Goal: Task Accomplishment & Management: Complete application form

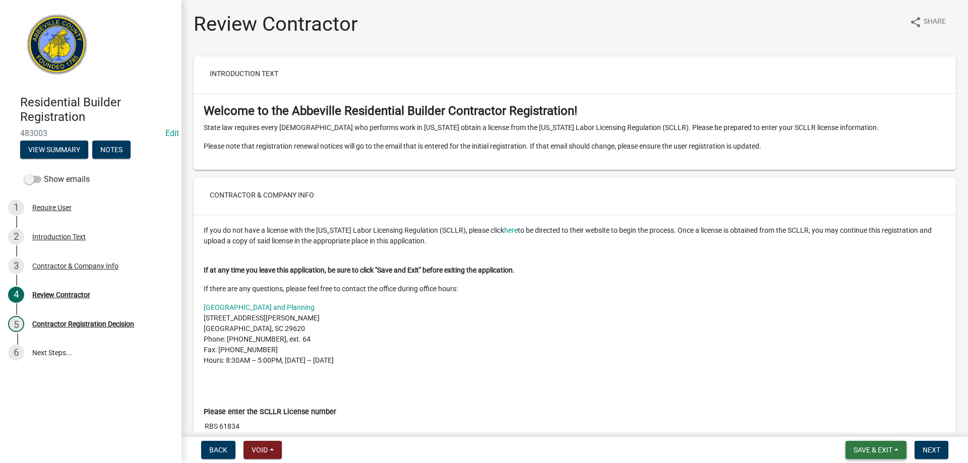
click at [889, 446] on span "Save & Exit" at bounding box center [872, 450] width 39 height 8
click at [872, 425] on button "Save & Exit" at bounding box center [866, 424] width 81 height 24
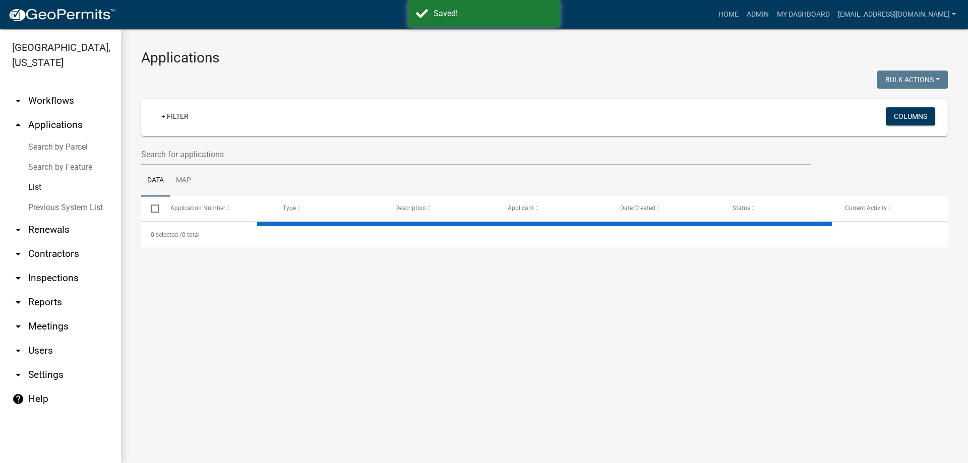
select select "3: 100"
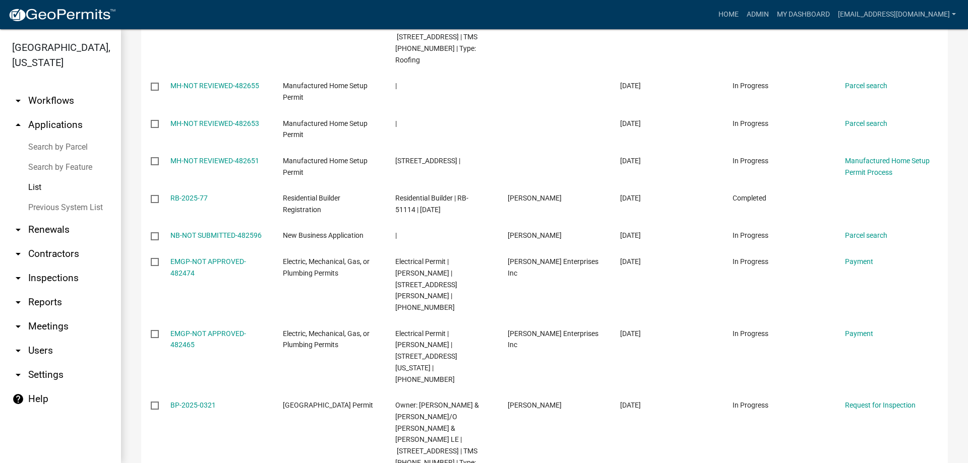
scroll to position [605, 0]
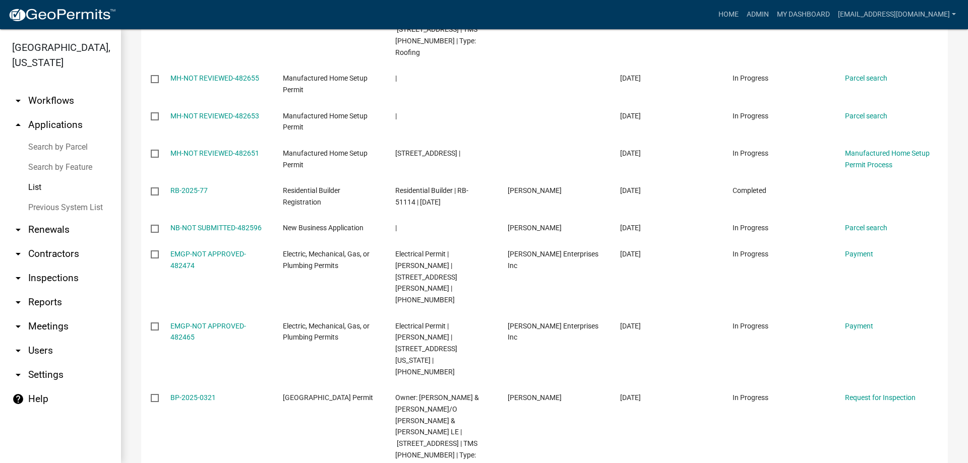
click at [36, 211] on link "Previous System List" at bounding box center [60, 208] width 121 height 20
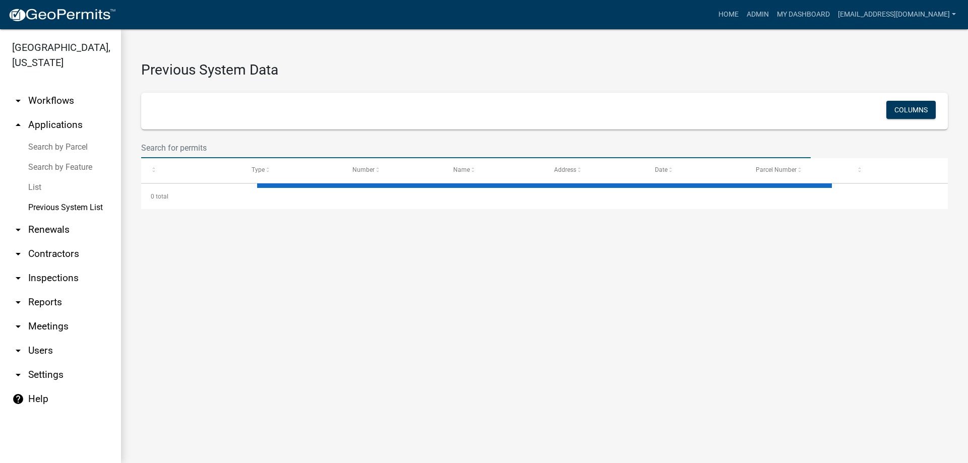
click at [178, 145] on input "text" at bounding box center [475, 148] width 669 height 21
select select "1: 25"
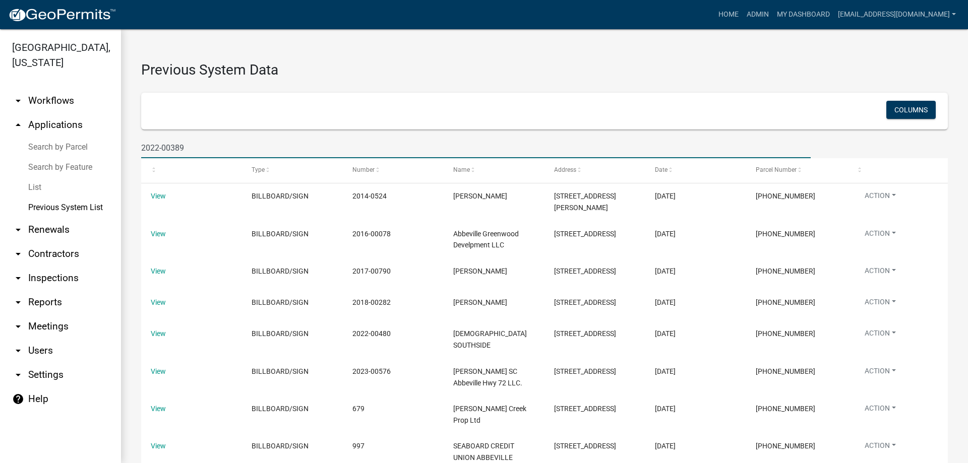
type input "2022-00389"
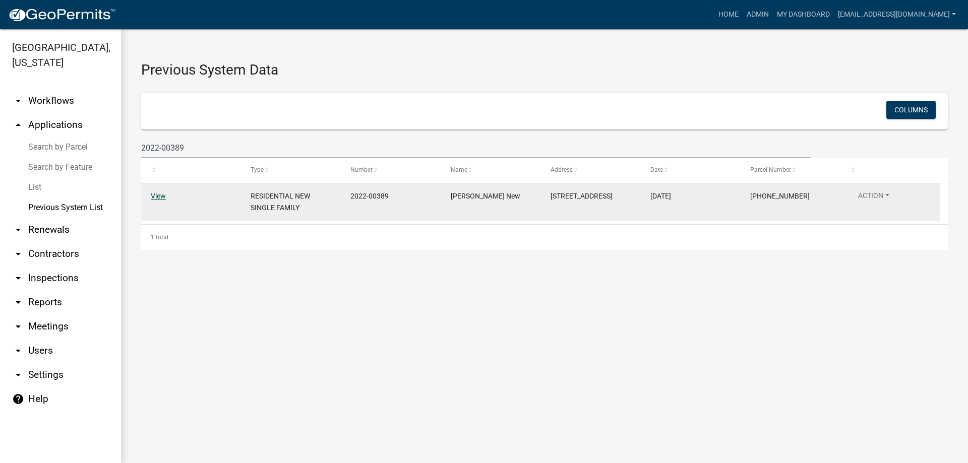
click at [162, 198] on link "View" at bounding box center [158, 196] width 15 height 8
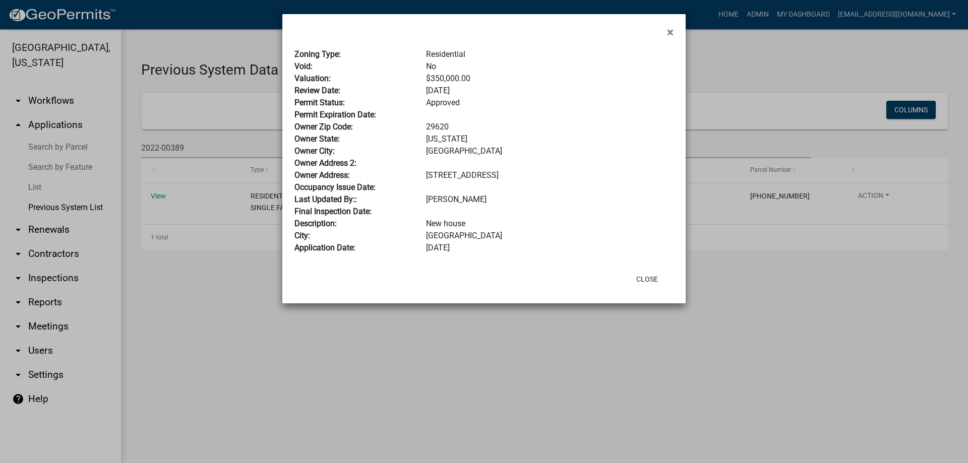
drag, startPoint x: 904, startPoint y: 350, endPoint x: 887, endPoint y: 274, distance: 78.0
click at [904, 348] on ngb-modal-window "× Zoning Type: Residential Void: No Valuation: $350,000.00 Review Date: 4/19/20…" at bounding box center [484, 231] width 968 height 463
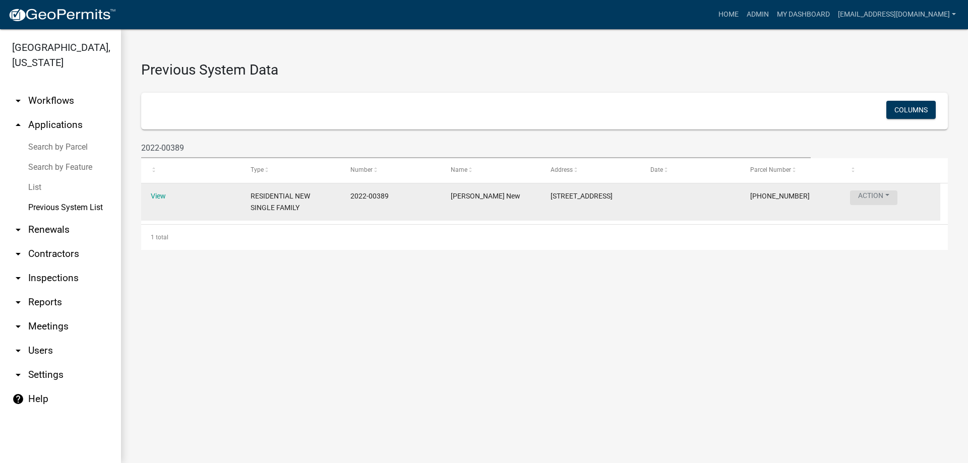
click at [883, 201] on button "Action" at bounding box center [873, 198] width 47 height 15
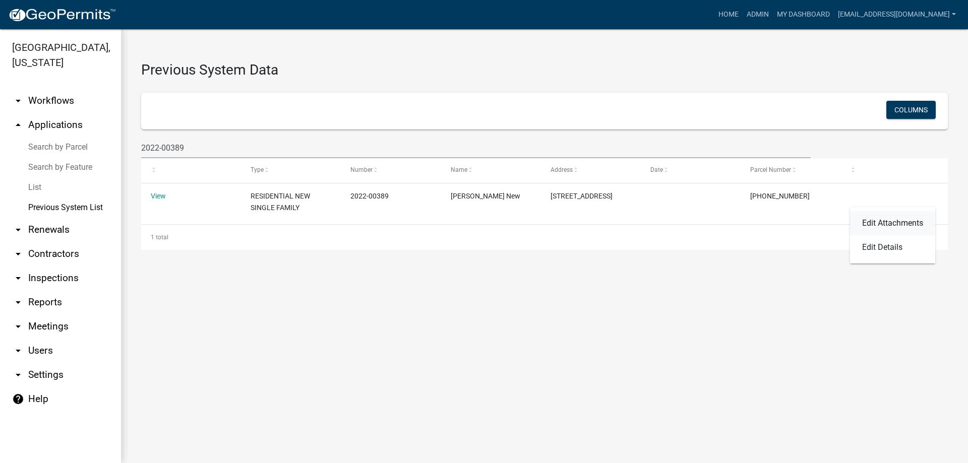
click at [879, 224] on link "Edit Attachments" at bounding box center [892, 223] width 85 height 24
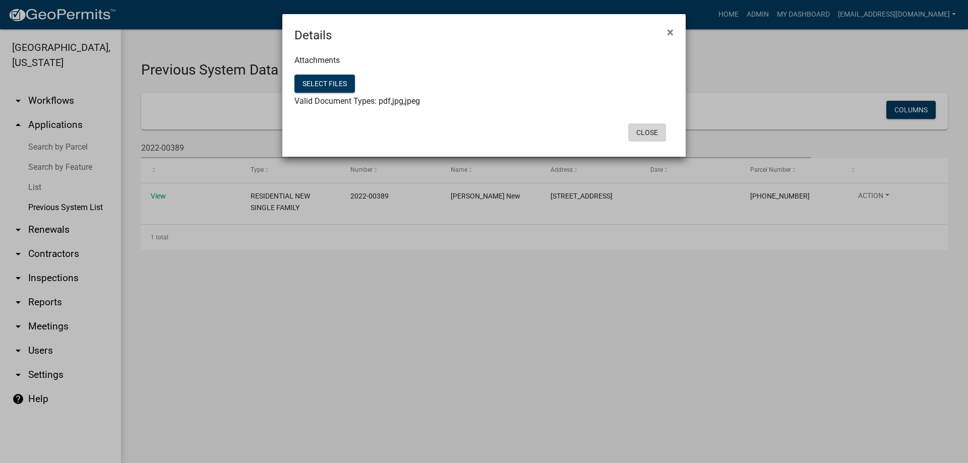
drag, startPoint x: 648, startPoint y: 134, endPoint x: 414, endPoint y: 106, distance: 235.0
click at [647, 134] on button "Close" at bounding box center [647, 133] width 38 height 18
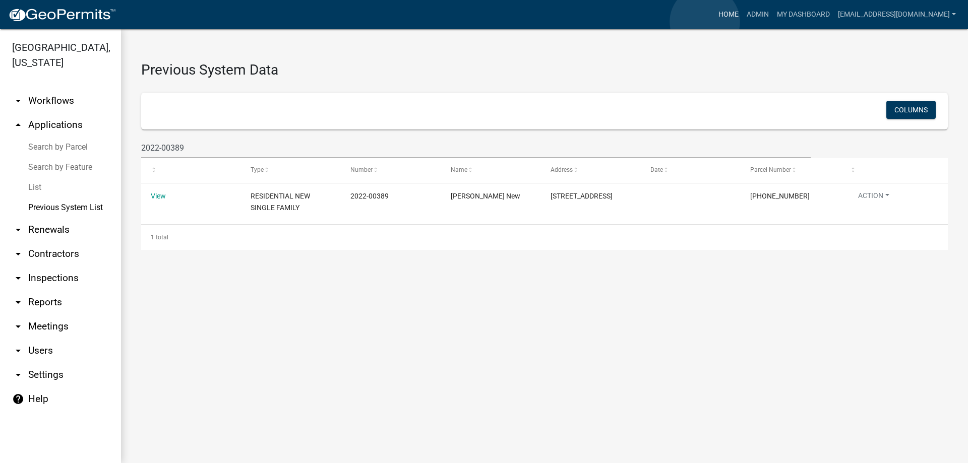
click at [714, 22] on link "Home" at bounding box center [728, 14] width 28 height 19
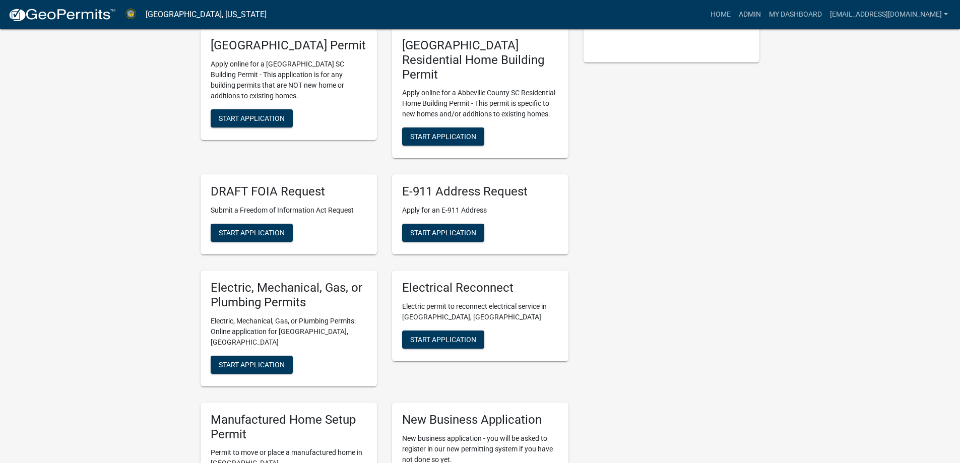
scroll to position [353, 0]
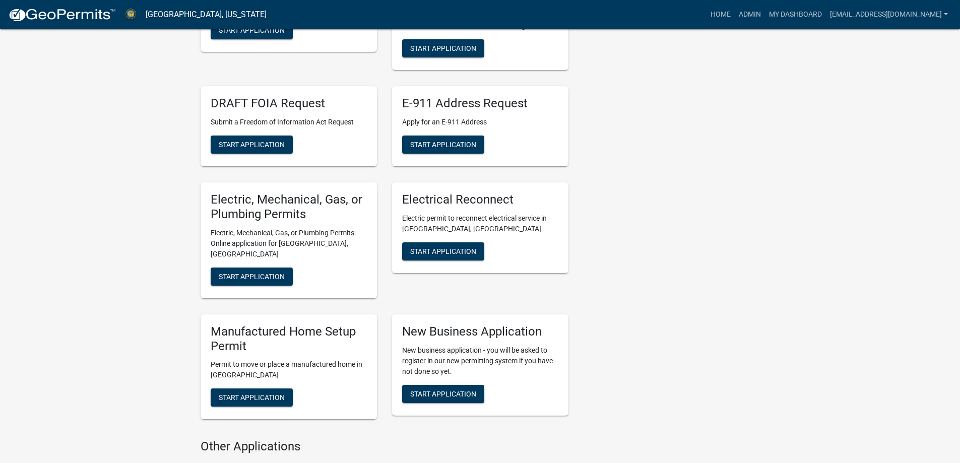
click at [262, 282] on div "Electric, Mechanical, Gas, or Plumbing Permits Electric, Mechanical, Gas, or Pl…" at bounding box center [289, 240] width 176 height 116
click at [260, 275] on span "Start Application" at bounding box center [252, 276] width 66 height 8
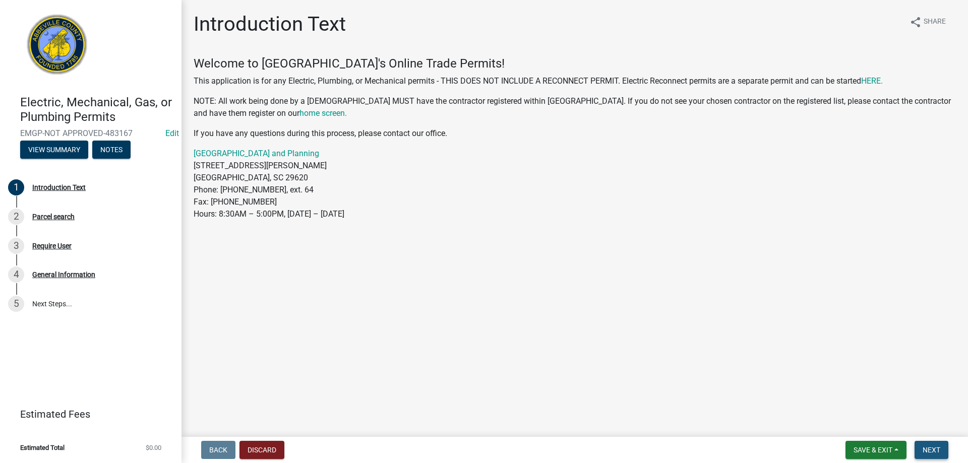
click at [926, 450] on span "Next" at bounding box center [932, 450] width 18 height 8
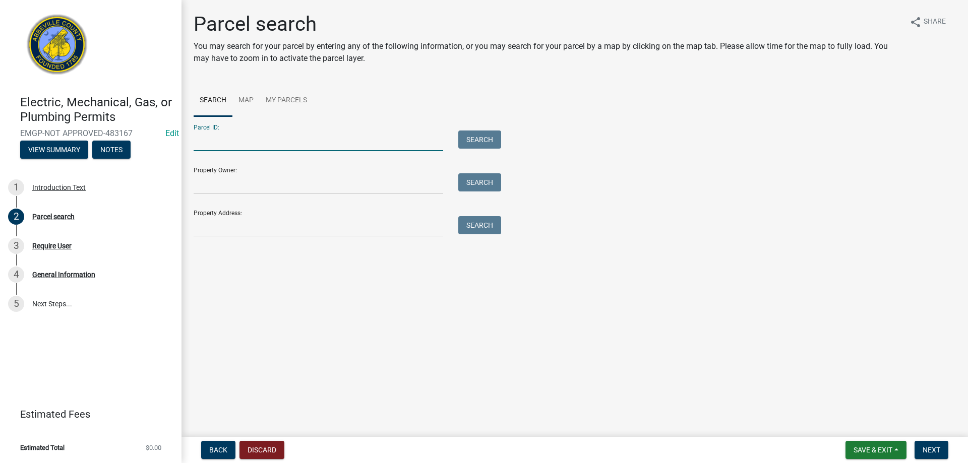
click at [254, 136] on input "Parcel ID:" at bounding box center [319, 141] width 250 height 21
type input "122-02-01-022"
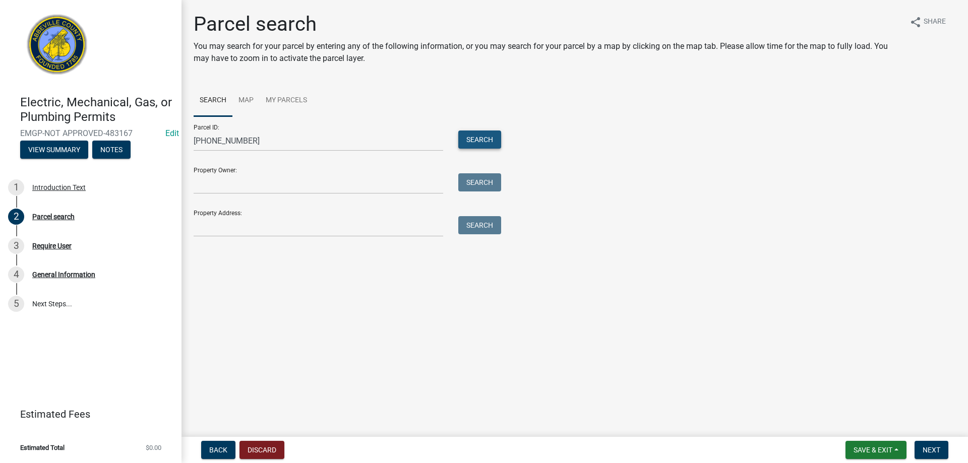
click at [481, 135] on button "Search" at bounding box center [479, 140] width 43 height 18
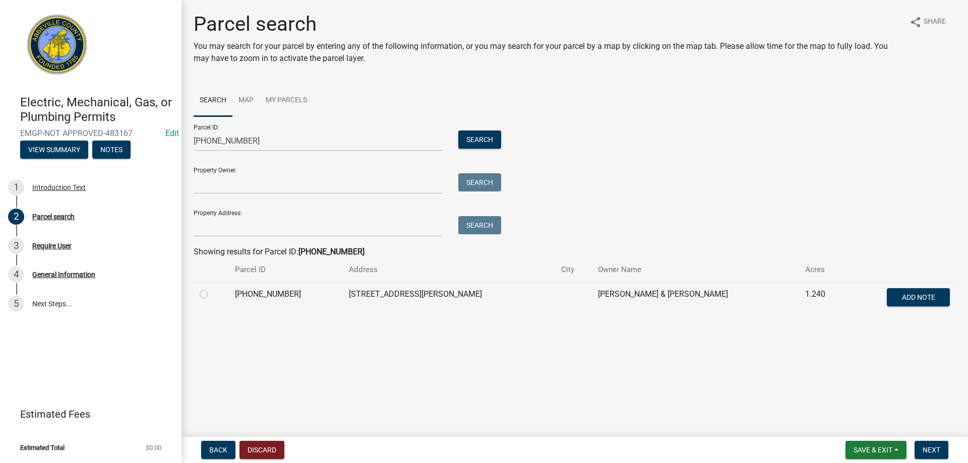
click at [212, 288] on label at bounding box center [212, 288] width 0 height 0
click at [212, 295] on input "radio" at bounding box center [215, 291] width 7 height 7
radio input "true"
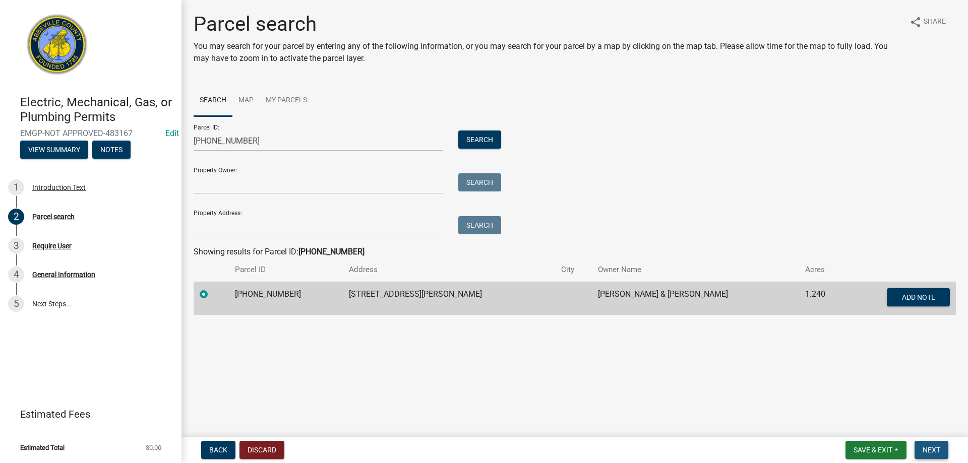
click at [926, 442] on button "Next" at bounding box center [931, 450] width 34 height 18
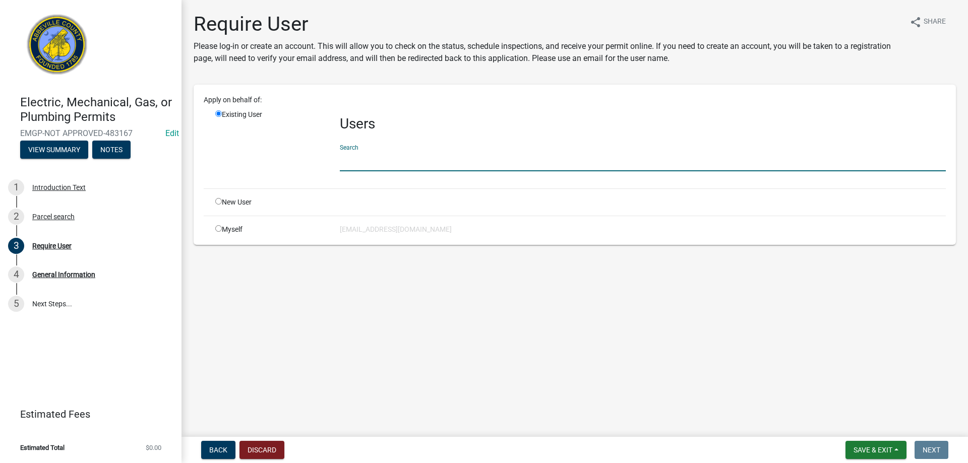
click at [365, 163] on input "text" at bounding box center [643, 161] width 606 height 21
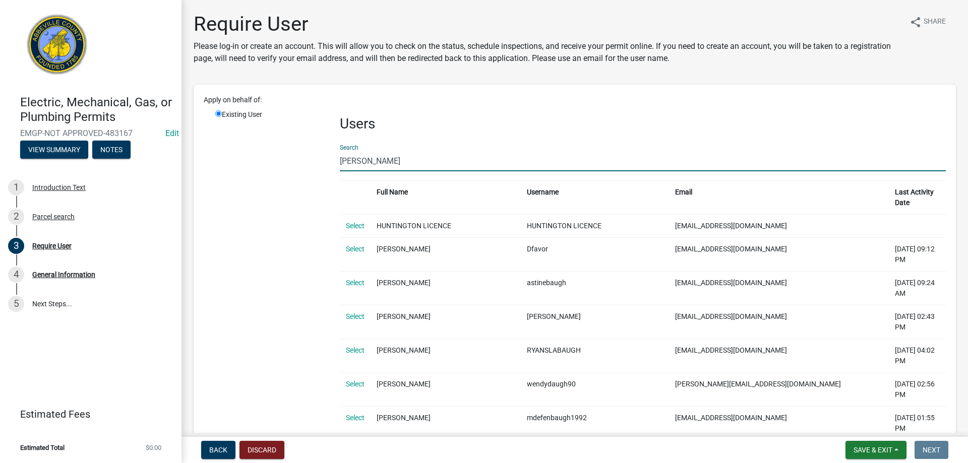
type input "baughman"
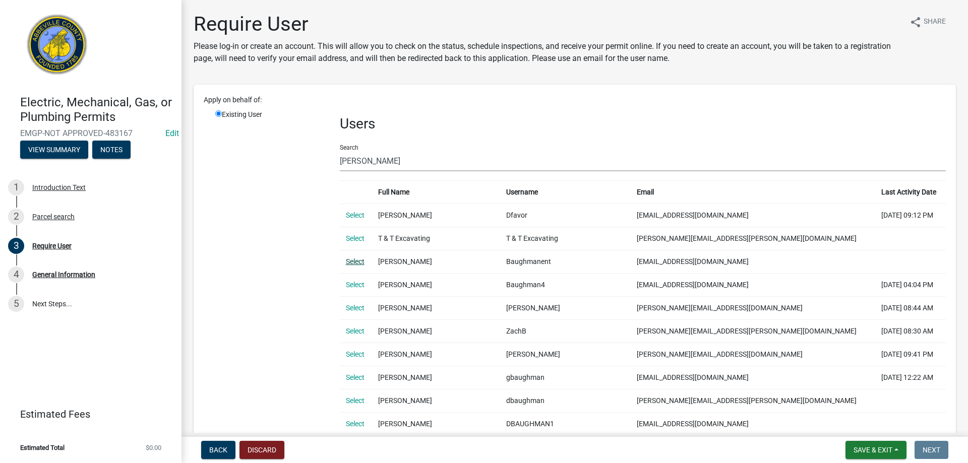
click at [353, 263] on link "Select" at bounding box center [355, 262] width 19 height 8
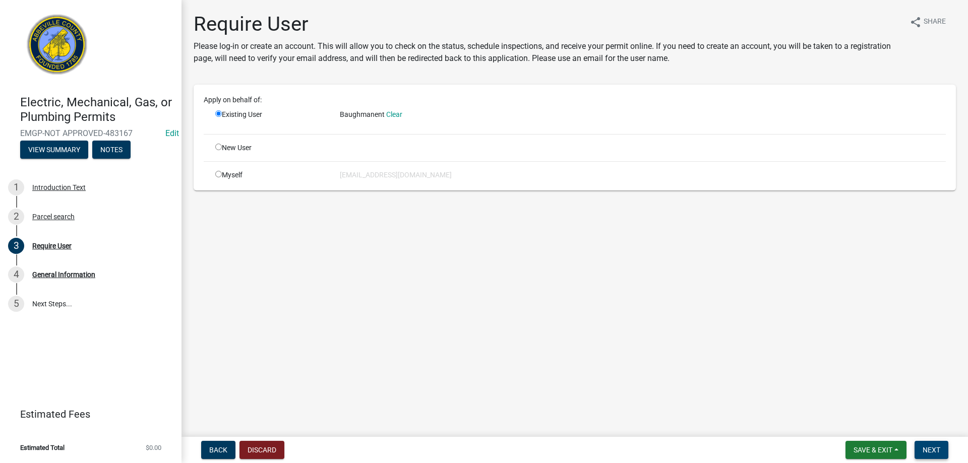
click at [927, 444] on button "Next" at bounding box center [931, 450] width 34 height 18
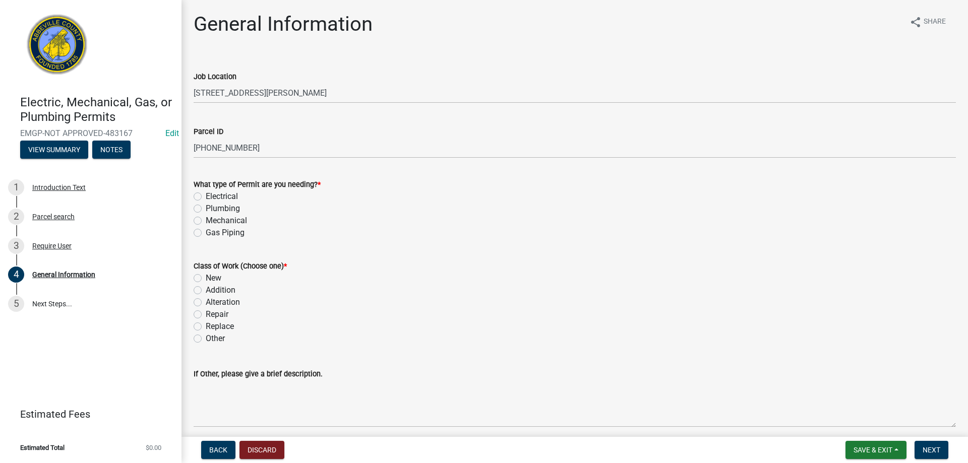
click at [206, 197] on label "Electrical" at bounding box center [222, 197] width 32 height 12
click at [206, 197] on input "Electrical" at bounding box center [209, 194] width 7 height 7
radio input "true"
click at [206, 325] on label "Replace" at bounding box center [220, 327] width 28 height 12
click at [206, 325] on input "Replace" at bounding box center [209, 324] width 7 height 7
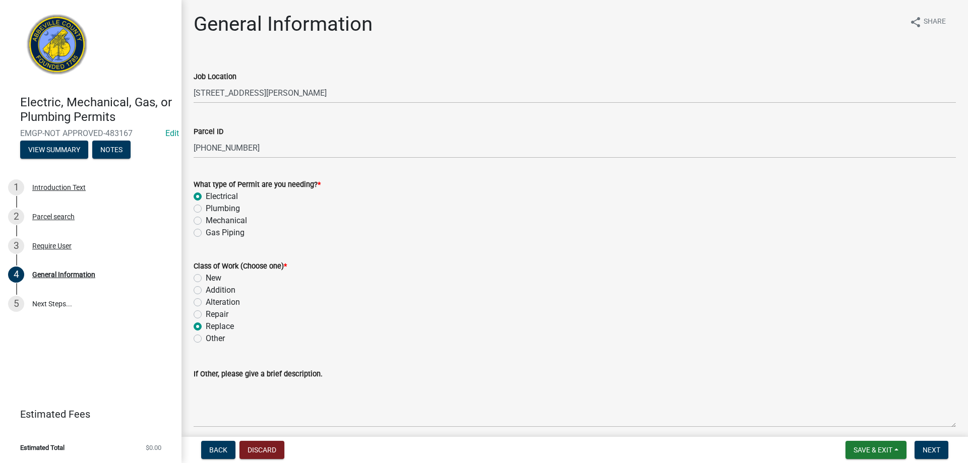
radio input "true"
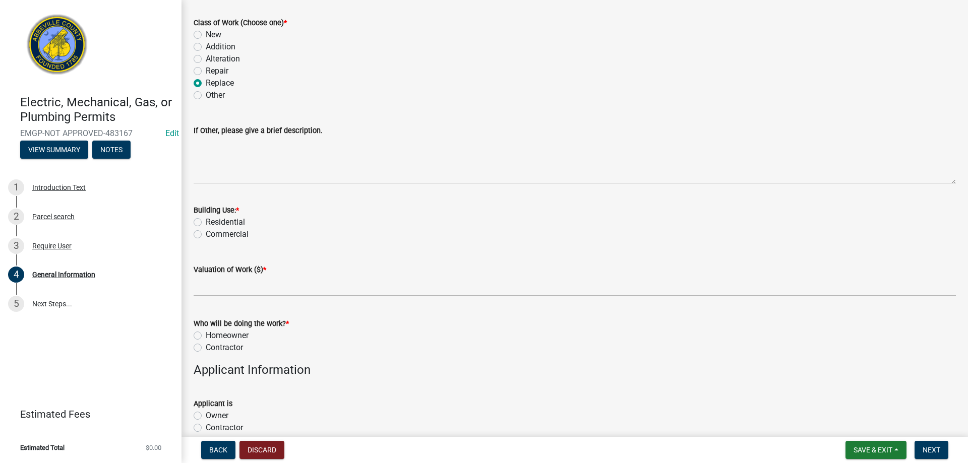
scroll to position [252, 0]
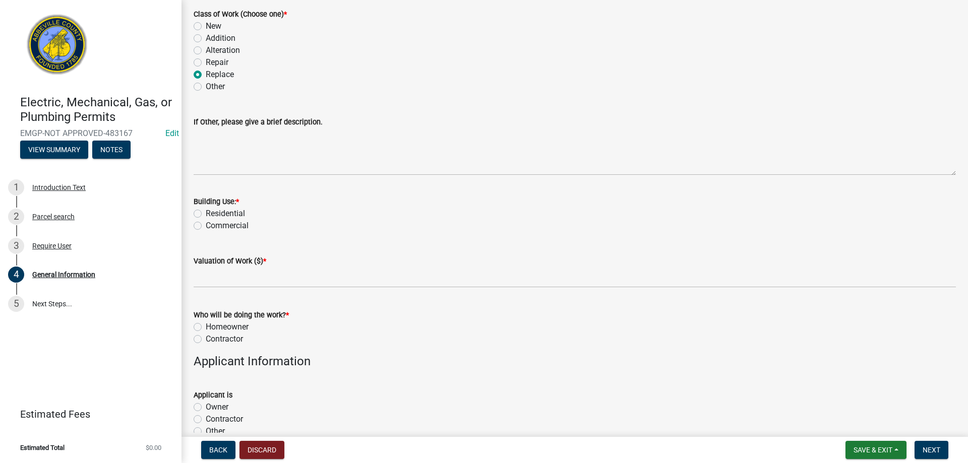
click at [193, 213] on div "Building Use: * Residential Commercial" at bounding box center [574, 207] width 777 height 48
click at [206, 215] on label "Residential" at bounding box center [225, 214] width 39 height 12
click at [206, 214] on input "Residential" at bounding box center [209, 211] width 7 height 7
radio input "true"
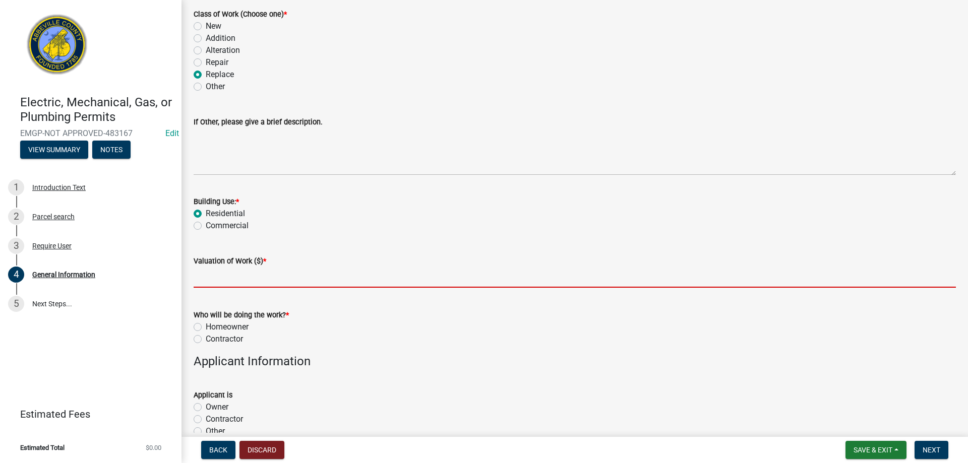
click at [207, 277] on input "text" at bounding box center [575, 277] width 762 height 21
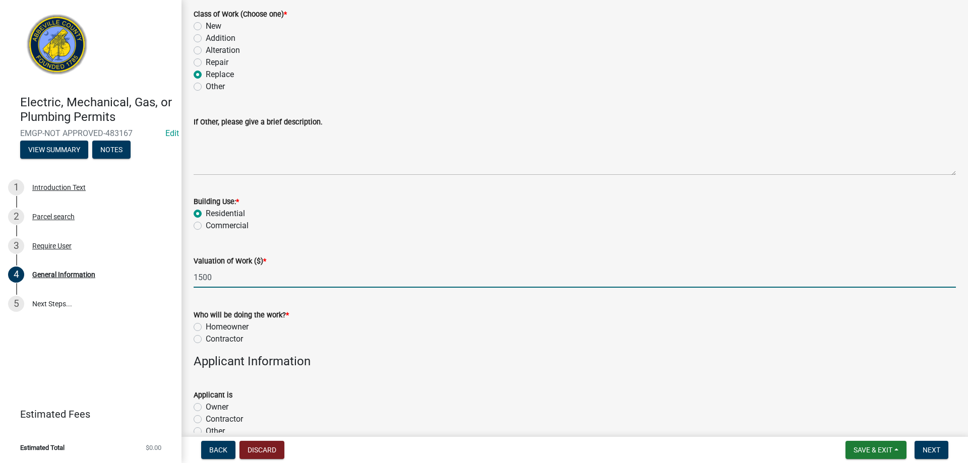
type input "1500"
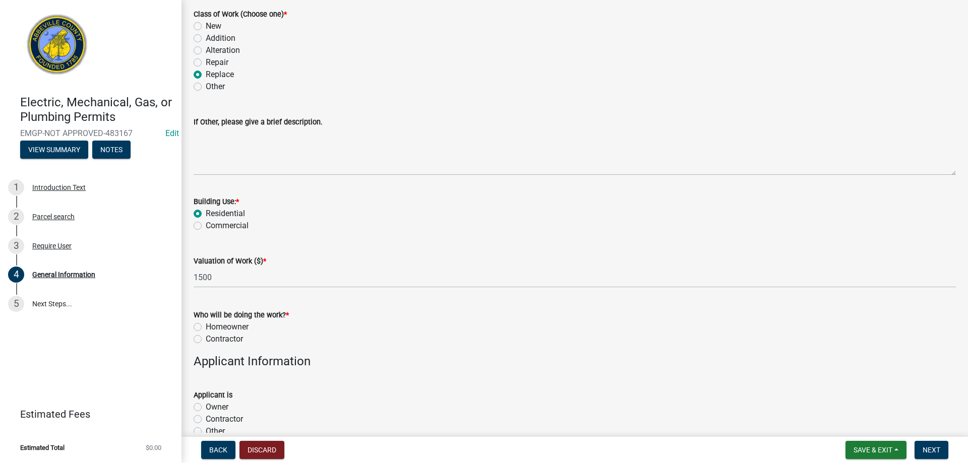
click at [206, 339] on label "Contractor" at bounding box center [224, 339] width 37 height 12
click at [206, 339] on input "Contractor" at bounding box center [209, 336] width 7 height 7
radio input "true"
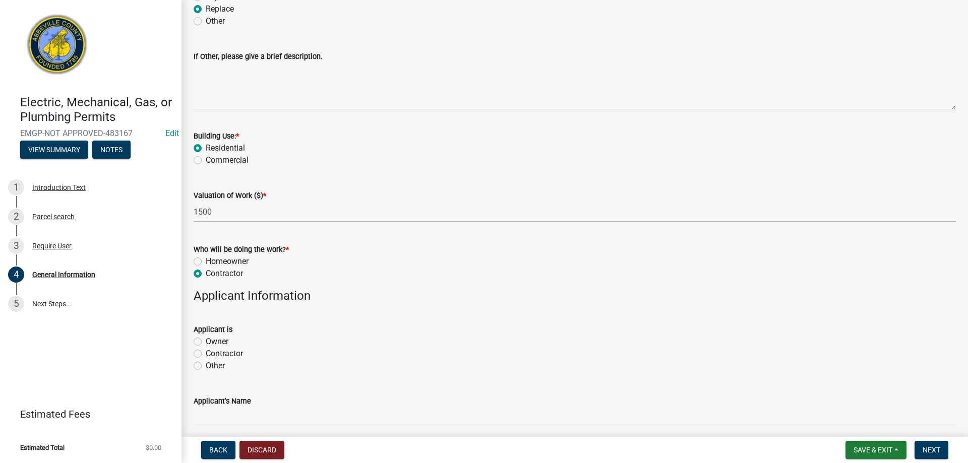
scroll to position [403, 0]
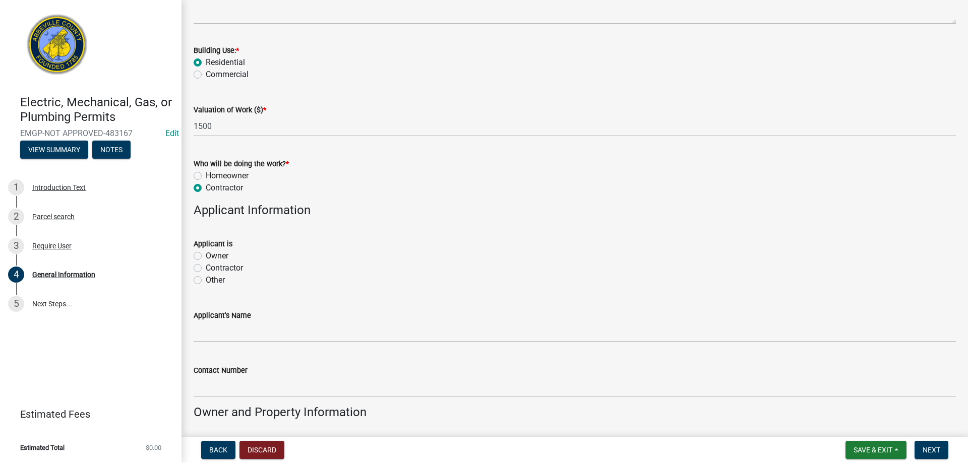
click at [201, 263] on div "Contractor" at bounding box center [575, 268] width 762 height 12
click at [206, 268] on label "Contractor" at bounding box center [224, 268] width 37 height 12
click at [206, 268] on input "Contractor" at bounding box center [209, 265] width 7 height 7
radio input "true"
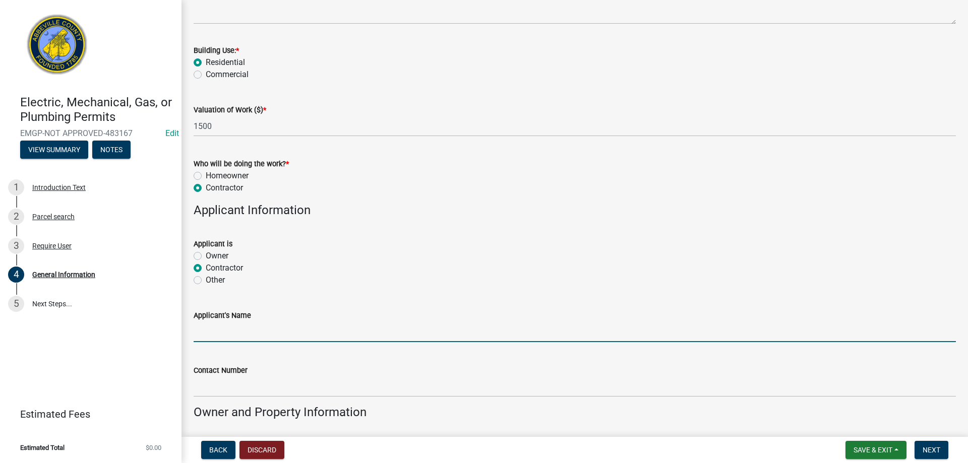
click at [230, 333] on input "Applicant's Name" at bounding box center [575, 332] width 762 height 21
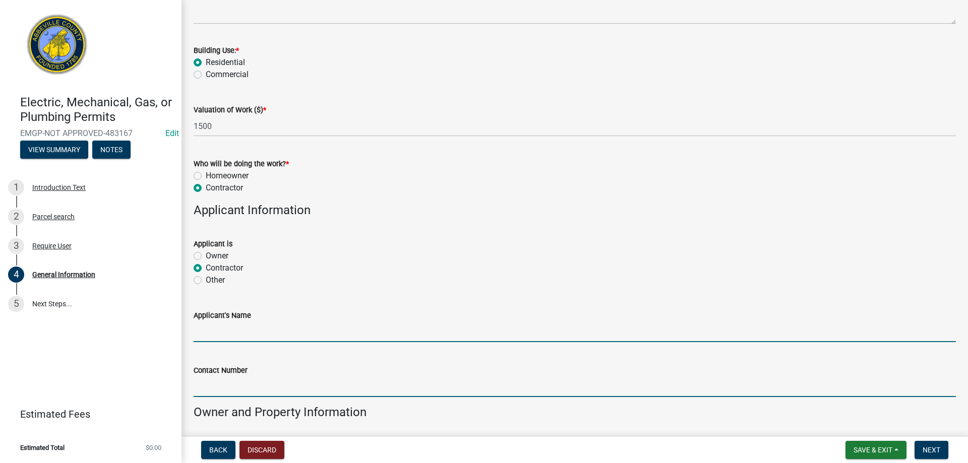
click at [231, 383] on input "Contact Number" at bounding box center [575, 387] width 762 height 21
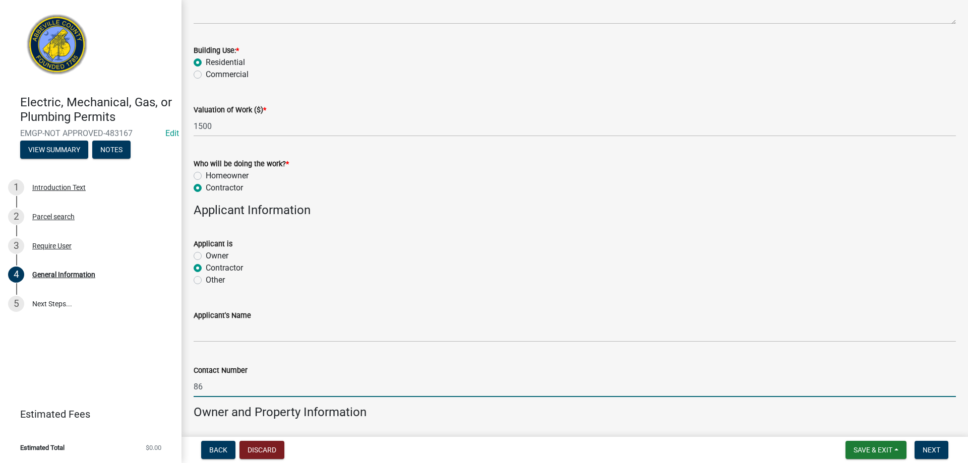
type input "8"
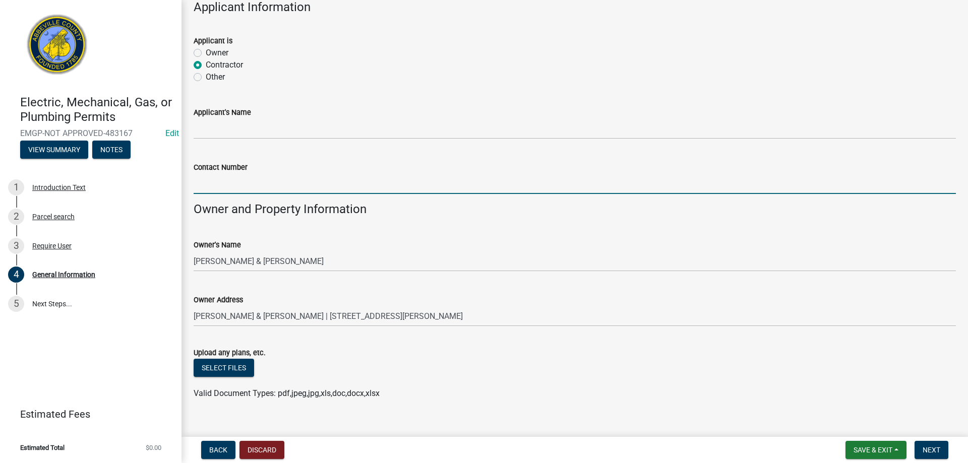
scroll to position [622, 0]
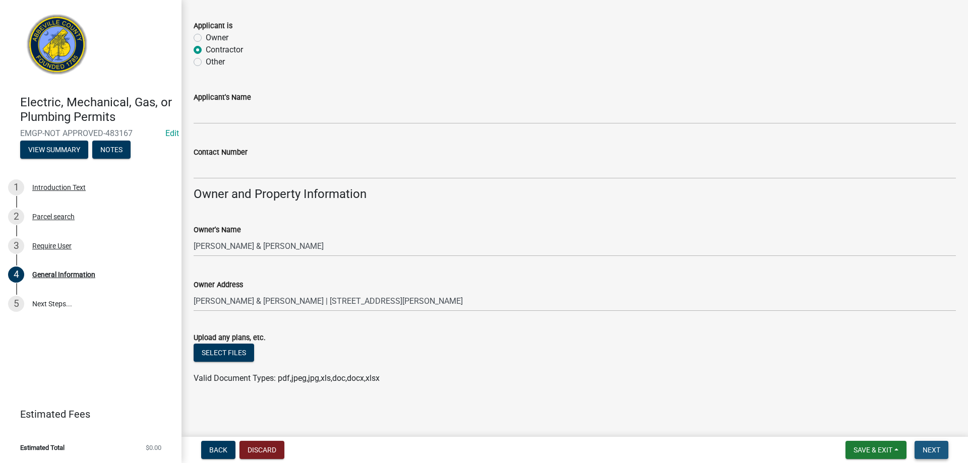
click at [940, 458] on button "Next" at bounding box center [931, 450] width 34 height 18
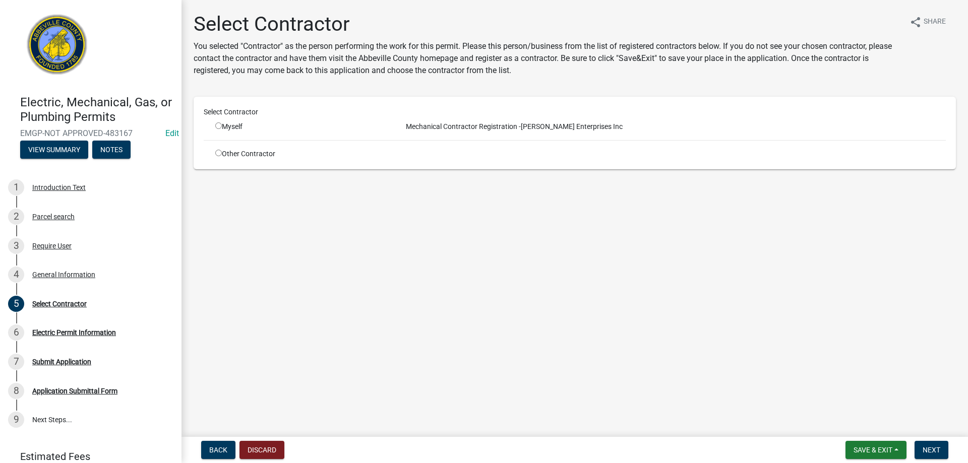
click at [215, 126] on div "Myself" at bounding box center [301, 126] width 187 height 11
click at [217, 127] on input "radio" at bounding box center [218, 125] width 7 height 7
radio input "true"
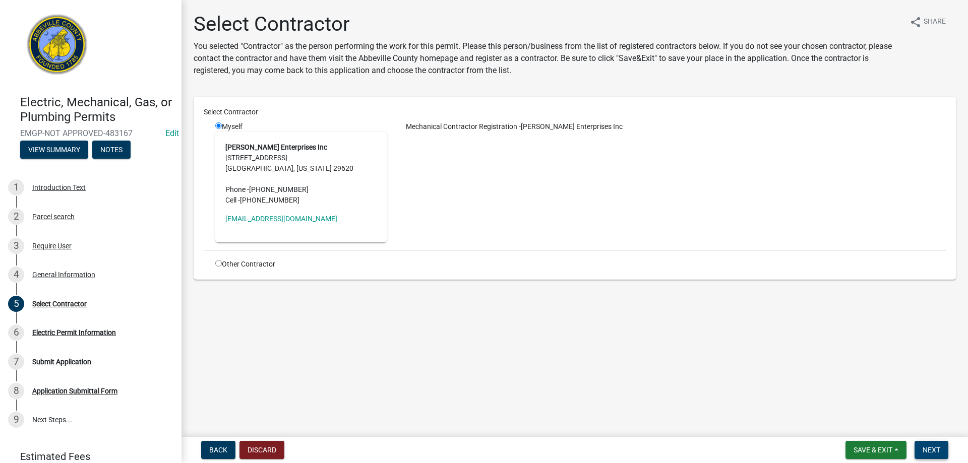
click at [927, 455] on button "Next" at bounding box center [931, 450] width 34 height 18
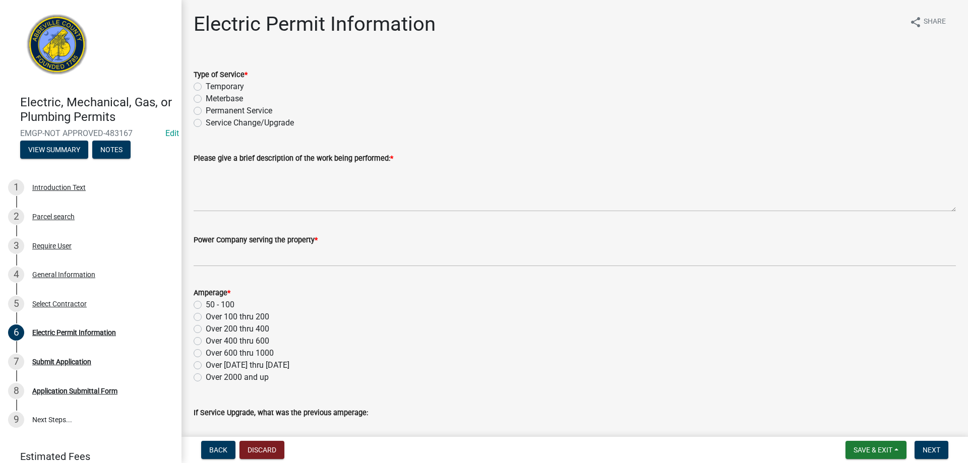
click at [206, 109] on label "Permanent Service" at bounding box center [239, 111] width 67 height 12
click at [206, 109] on input "Permanent Service" at bounding box center [209, 108] width 7 height 7
radio input "true"
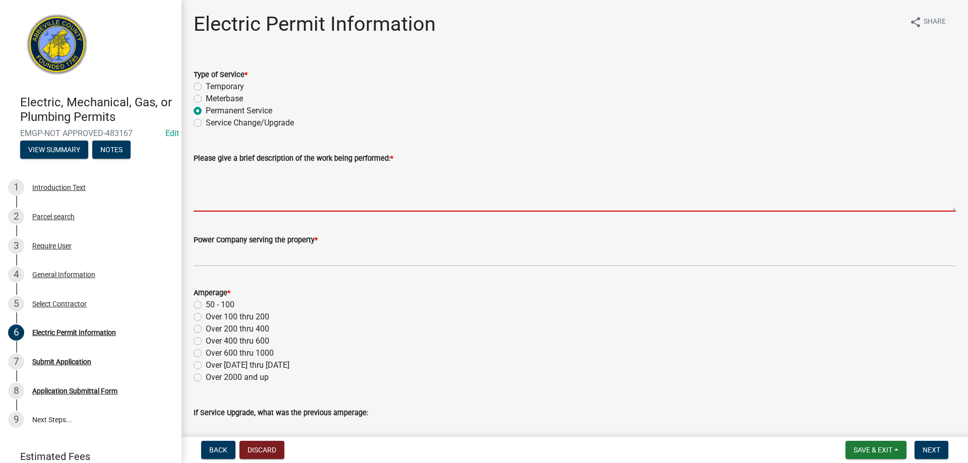
click at [218, 177] on textarea "Please give a brief description of the work being performed: *" at bounding box center [575, 187] width 762 height 47
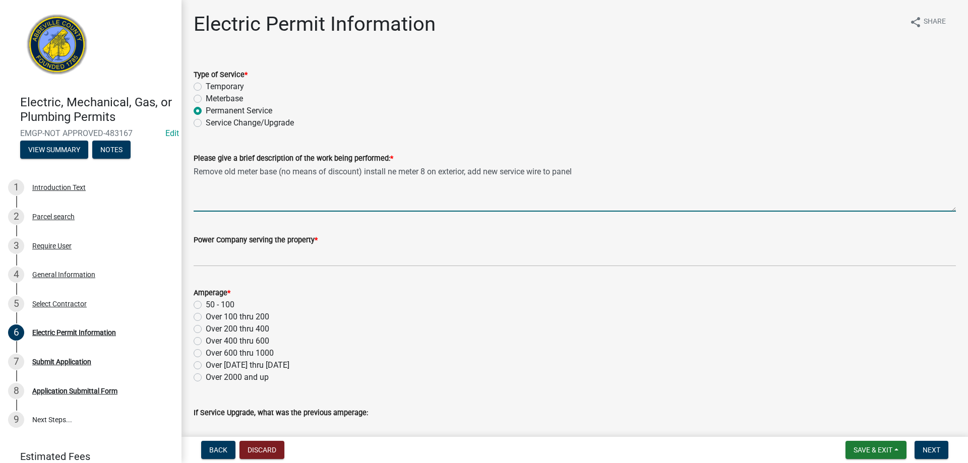
type textarea "Remove old meter base (no means of discount) install ne meter 8 on exterior, ad…"
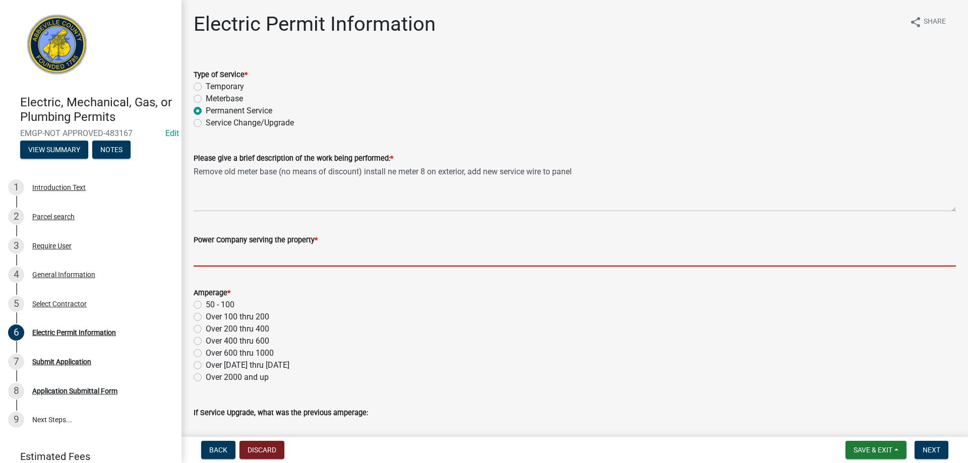
click at [202, 259] on input "Power Company serving the property *" at bounding box center [575, 256] width 762 height 21
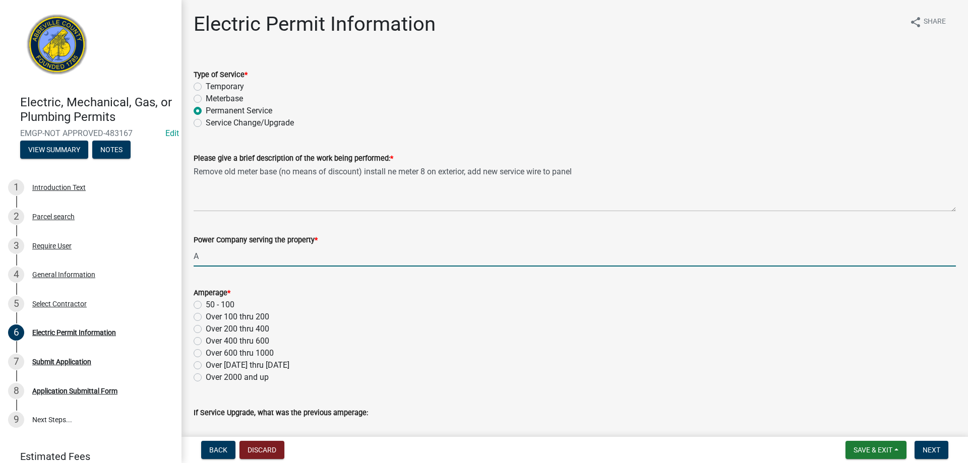
type input "Abbeville Public Utilties"
click at [202, 316] on div "Over 100 thru 200" at bounding box center [575, 317] width 762 height 12
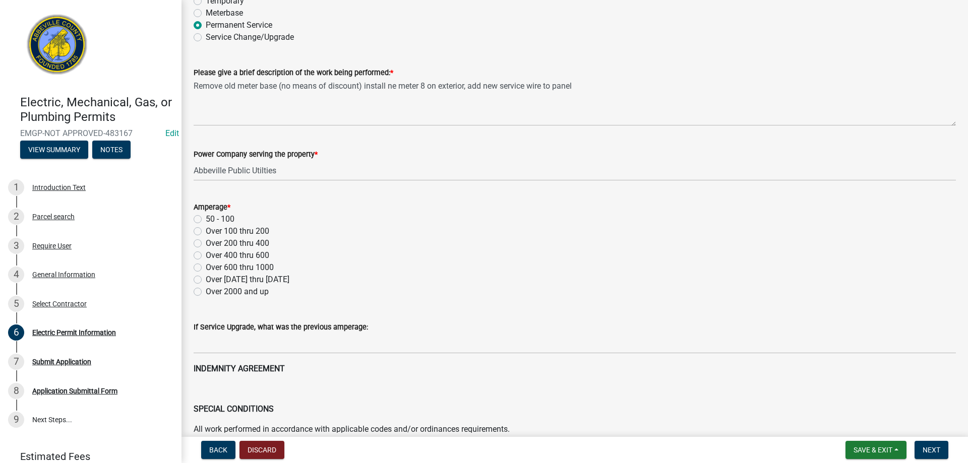
scroll to position [302, 0]
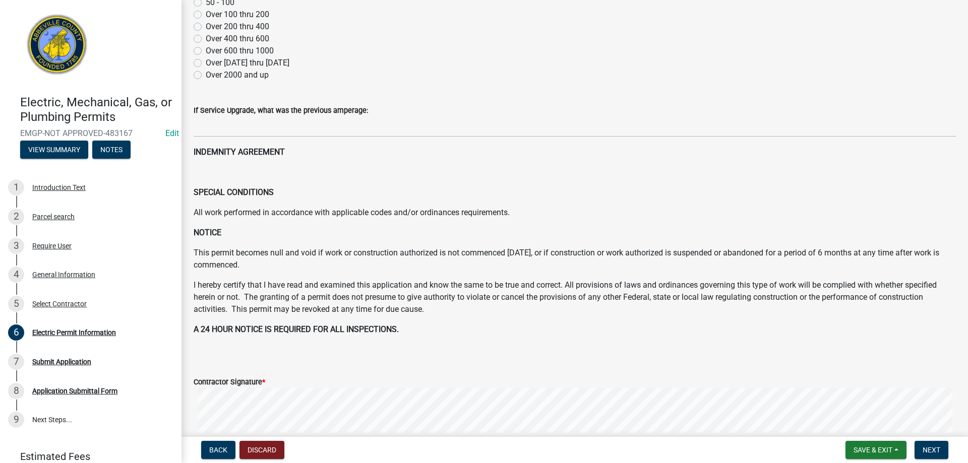
click at [206, 16] on label "Over 100 thru 200" at bounding box center [238, 15] width 64 height 12
click at [206, 15] on input "Over 100 thru 200" at bounding box center [209, 12] width 7 height 7
radio input "true"
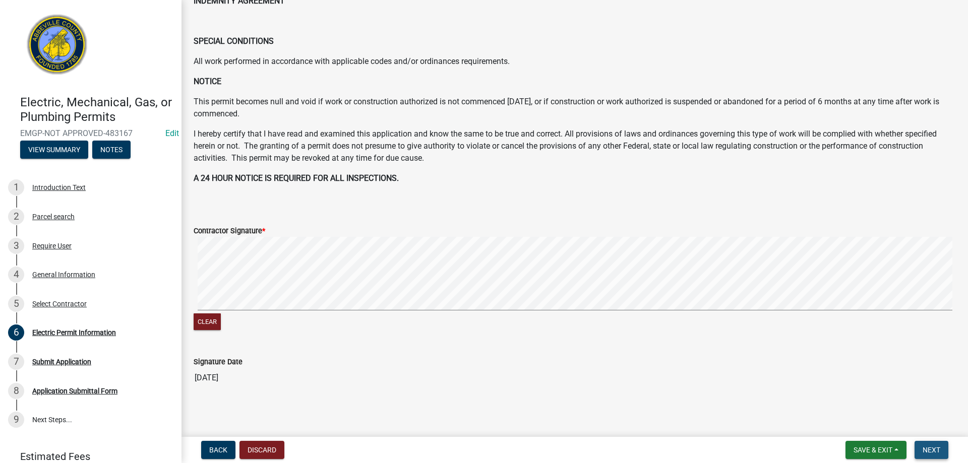
click at [928, 444] on button "Next" at bounding box center [931, 450] width 34 height 18
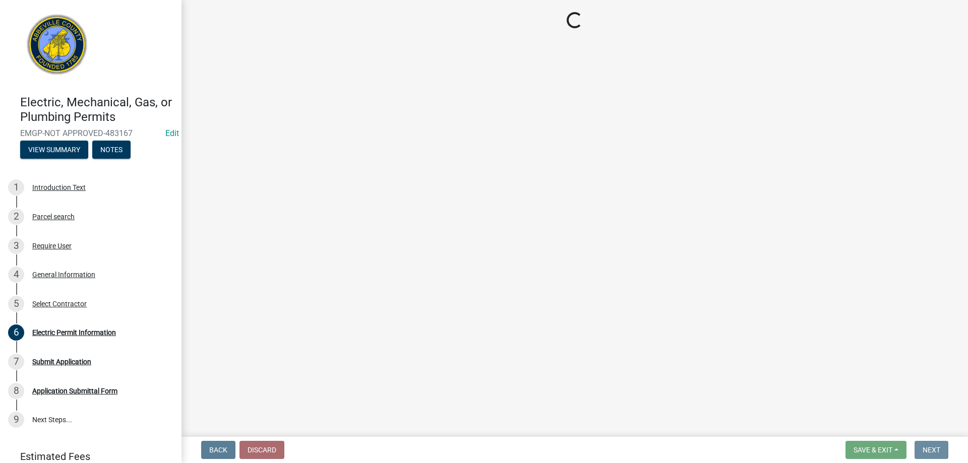
scroll to position [0, 0]
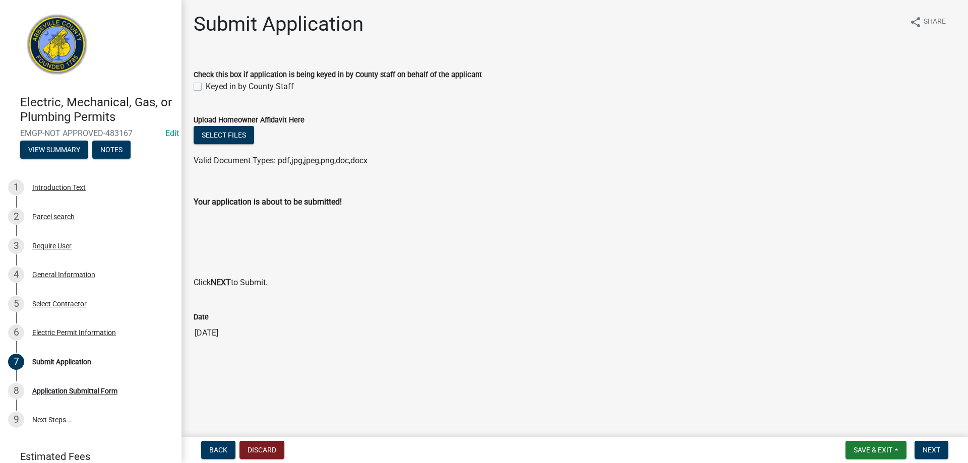
click at [206, 86] on label "Keyed in by County Staff" at bounding box center [250, 87] width 88 height 12
click at [206, 86] on input "Keyed in by County Staff" at bounding box center [209, 84] width 7 height 7
checkbox input "true"
click at [946, 455] on button "Next" at bounding box center [931, 450] width 34 height 18
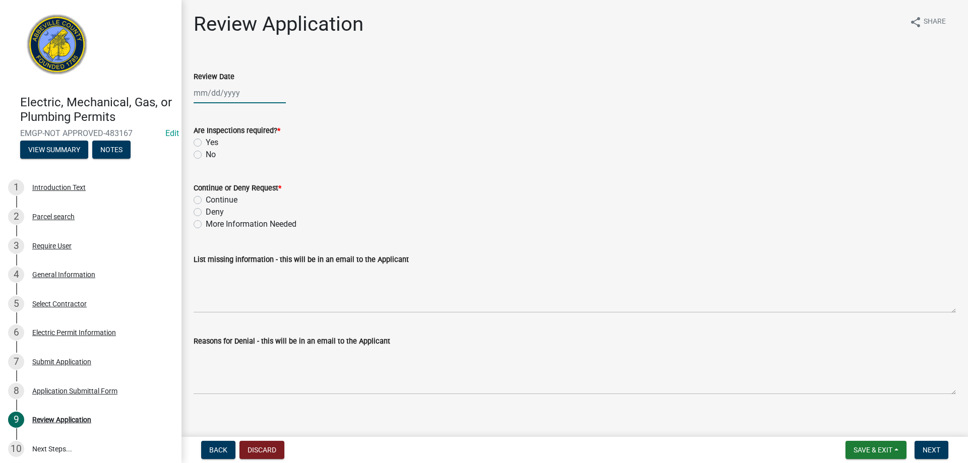
click at [208, 90] on div at bounding box center [240, 93] width 92 height 21
select select "9"
select select "2025"
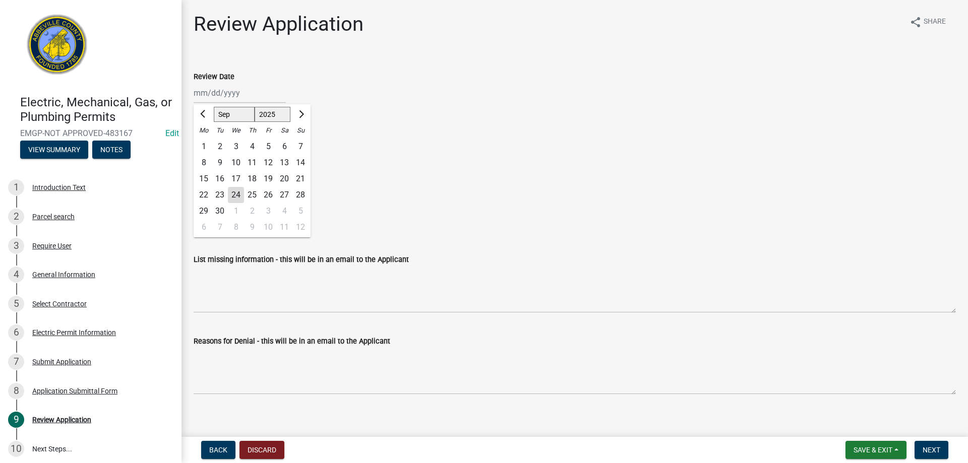
click at [237, 197] on div "24" at bounding box center [236, 195] width 16 height 16
type input "[DATE]"
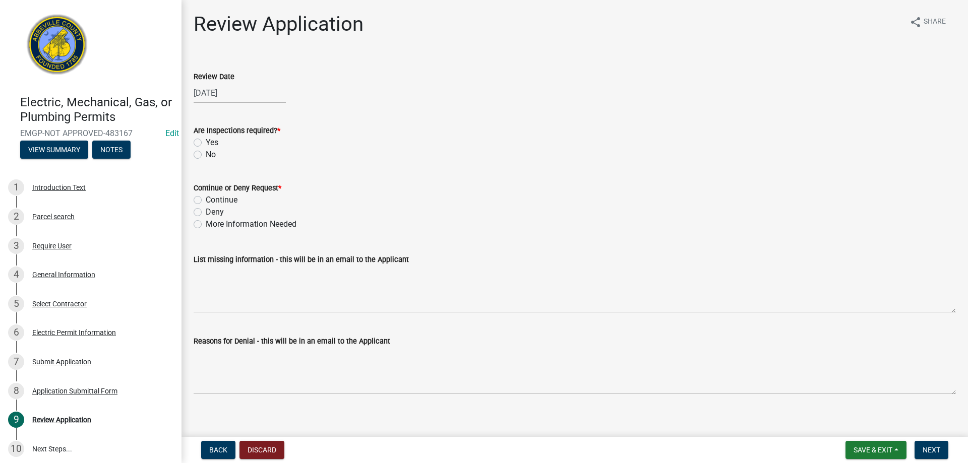
click at [206, 140] on label "Yes" at bounding box center [212, 143] width 13 height 12
click at [206, 140] on input "Yes" at bounding box center [209, 140] width 7 height 7
radio input "true"
click at [206, 196] on label "Continue" at bounding box center [222, 200] width 32 height 12
click at [206, 196] on input "Continue" at bounding box center [209, 197] width 7 height 7
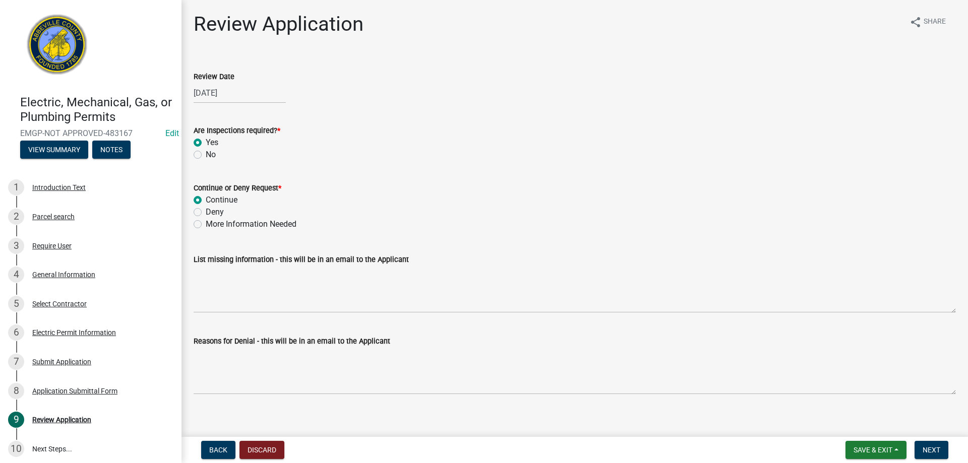
radio input "true"
click at [915, 442] on button "Next" at bounding box center [931, 450] width 34 height 18
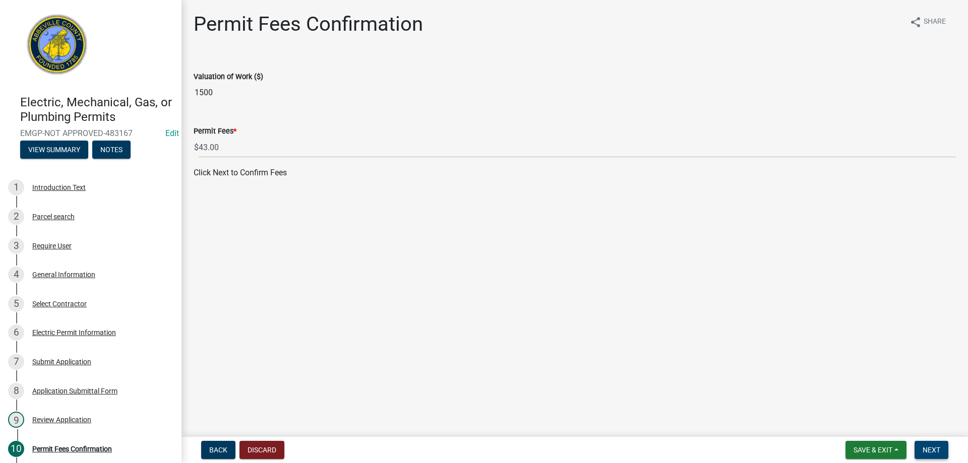
click at [942, 446] on button "Next" at bounding box center [931, 450] width 34 height 18
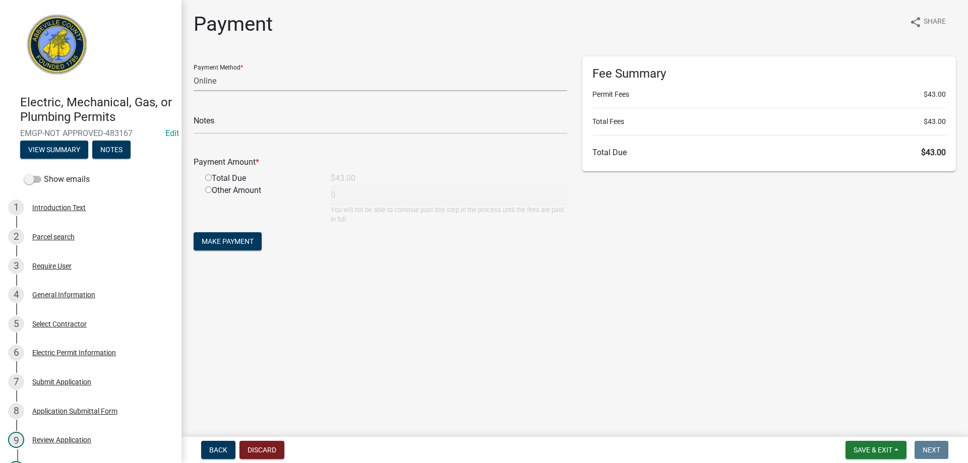
click at [234, 77] on select "Credit Card POS Check Cash Online" at bounding box center [381, 81] width 374 height 21
select select "0: 2"
click at [194, 71] on select "Credit Card POS Check Cash Online" at bounding box center [381, 81] width 374 height 21
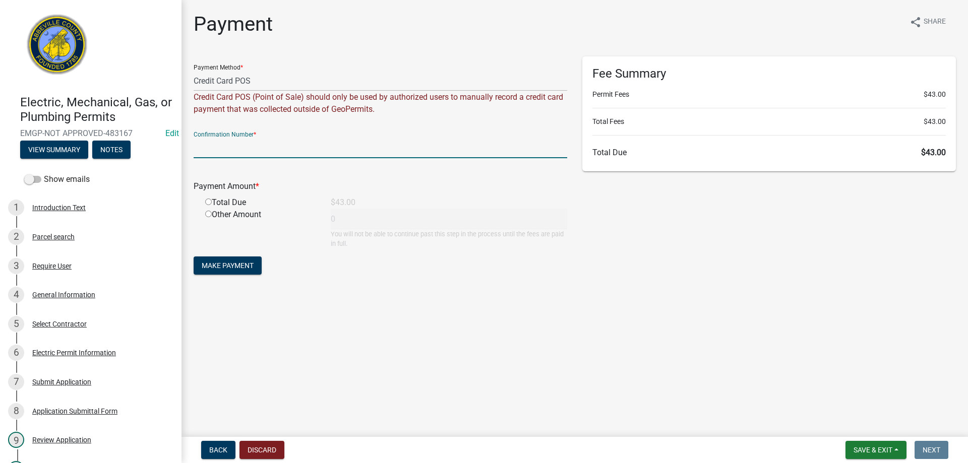
click at [225, 145] on input "text" at bounding box center [381, 148] width 374 height 21
type input "Square"
click at [208, 202] on input "radio" at bounding box center [208, 202] width 7 height 7
radio input "true"
type input "43"
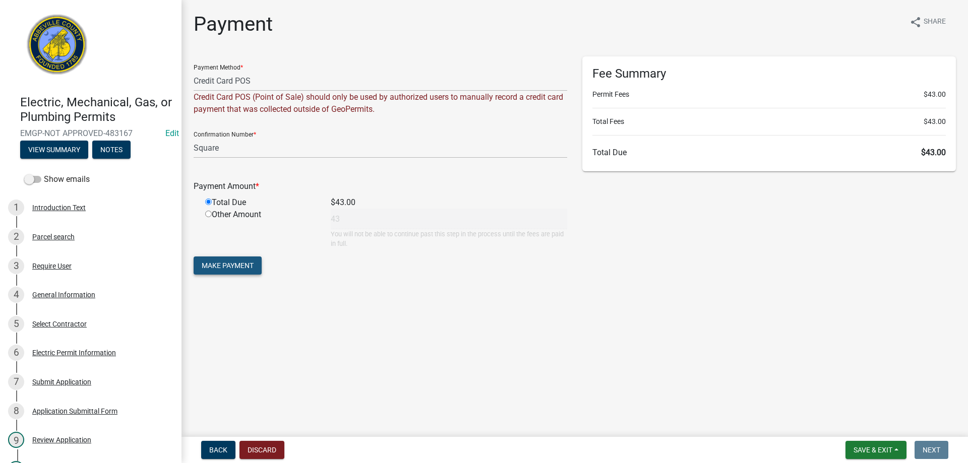
click at [229, 260] on button "Make Payment" at bounding box center [228, 266] width 68 height 18
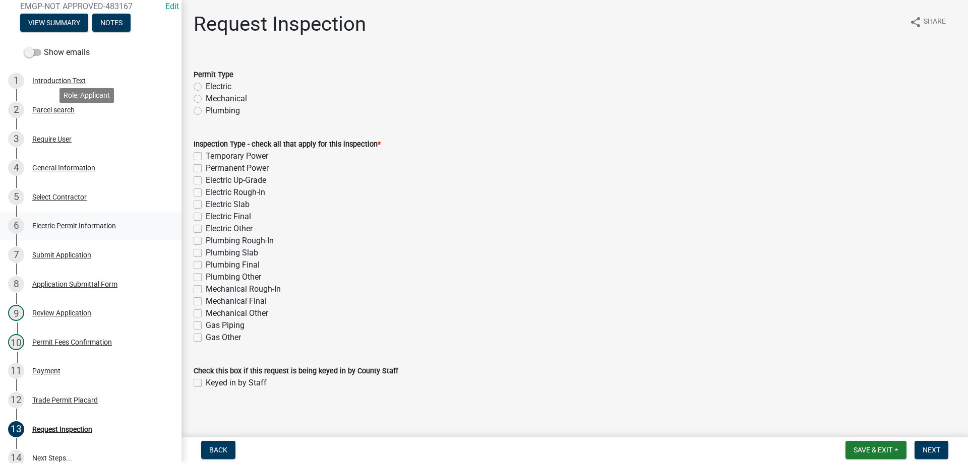
scroll to position [230, 0]
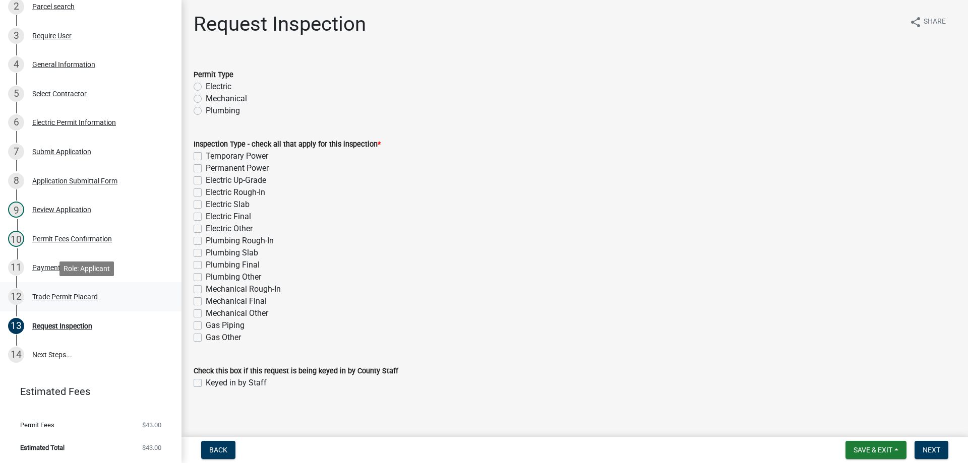
click at [58, 295] on div "Trade Permit Placard" at bounding box center [65, 296] width 66 height 7
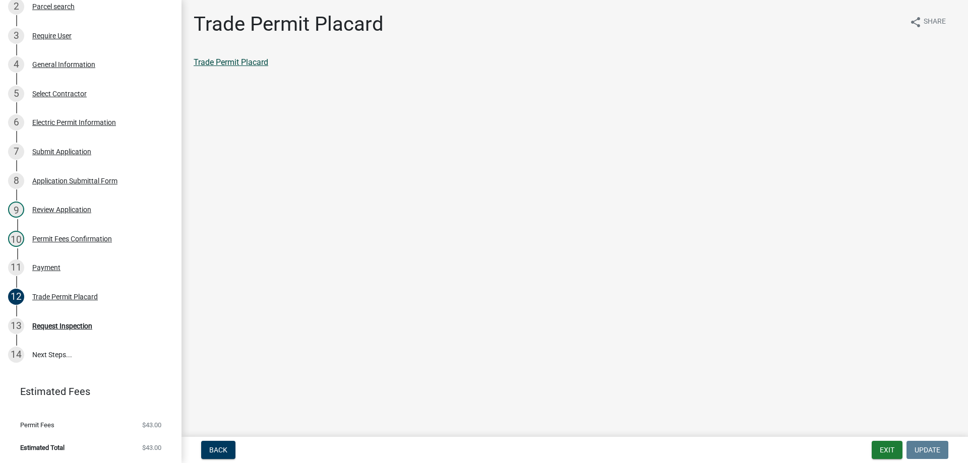
click at [236, 62] on link "Trade Permit Placard" at bounding box center [231, 62] width 75 height 10
click at [51, 264] on div "Payment" at bounding box center [46, 267] width 28 height 7
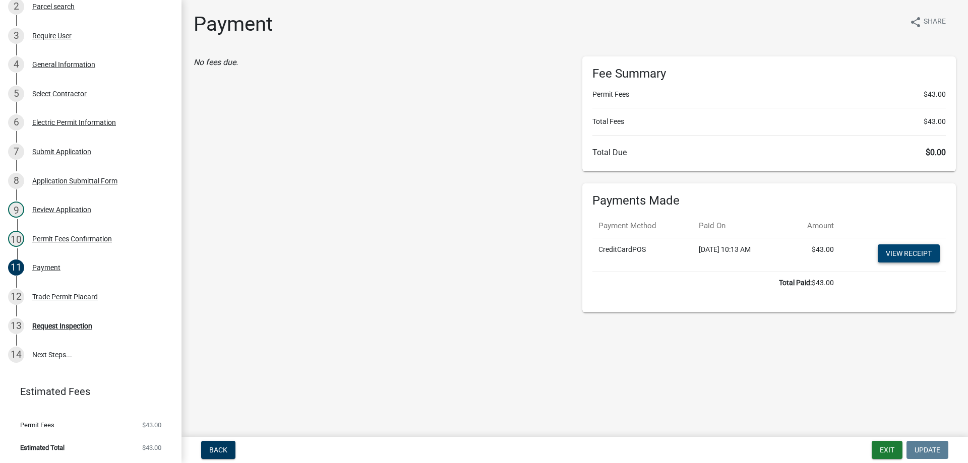
click at [908, 257] on link "View receipt" at bounding box center [909, 253] width 62 height 18
click at [885, 448] on button "Exit" at bounding box center [887, 450] width 31 height 18
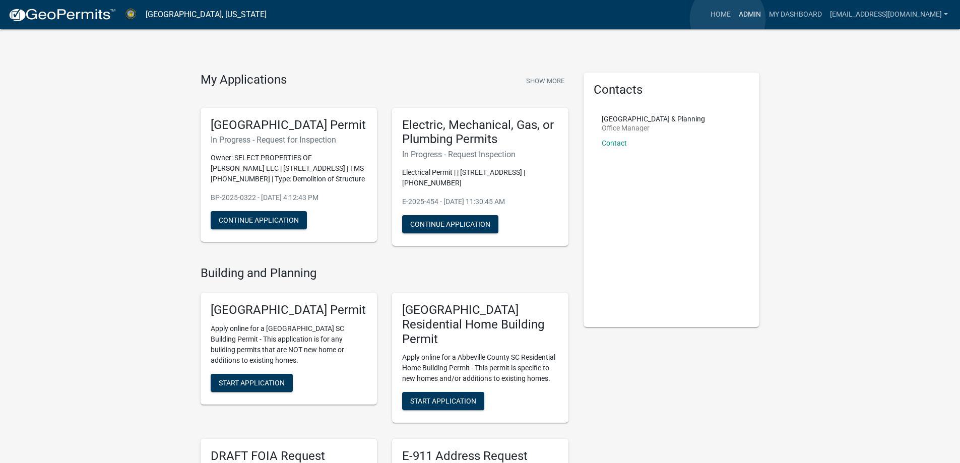
click at [735, 19] on link "Admin" at bounding box center [750, 14] width 30 height 19
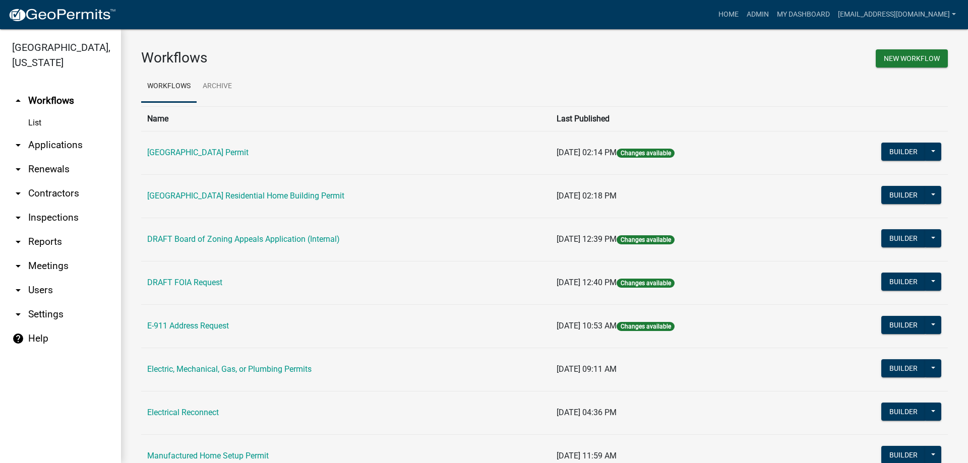
click at [53, 150] on link "arrow_drop_down Applications" at bounding box center [60, 145] width 121 height 24
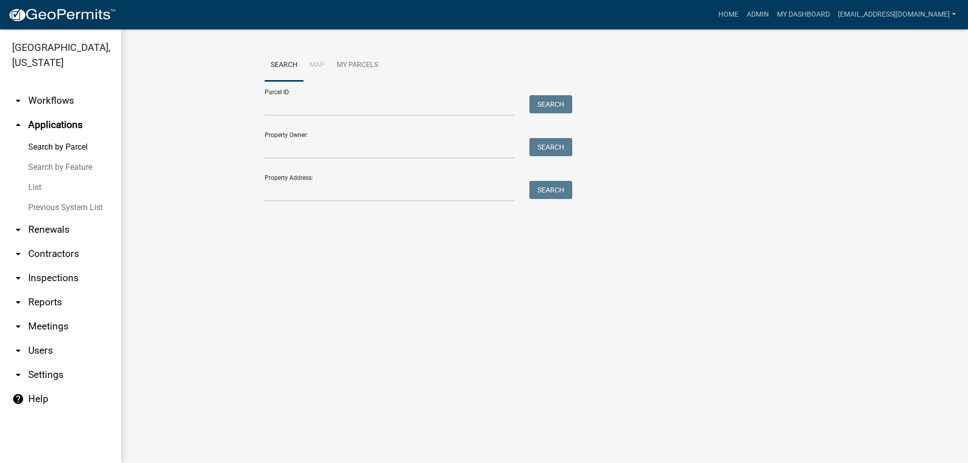
click at [34, 187] on link "List" at bounding box center [60, 187] width 121 height 20
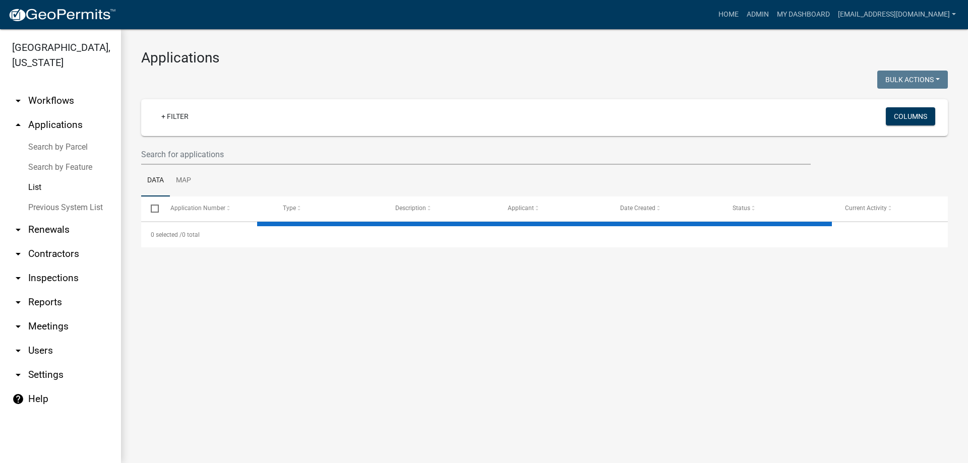
select select "3: 100"
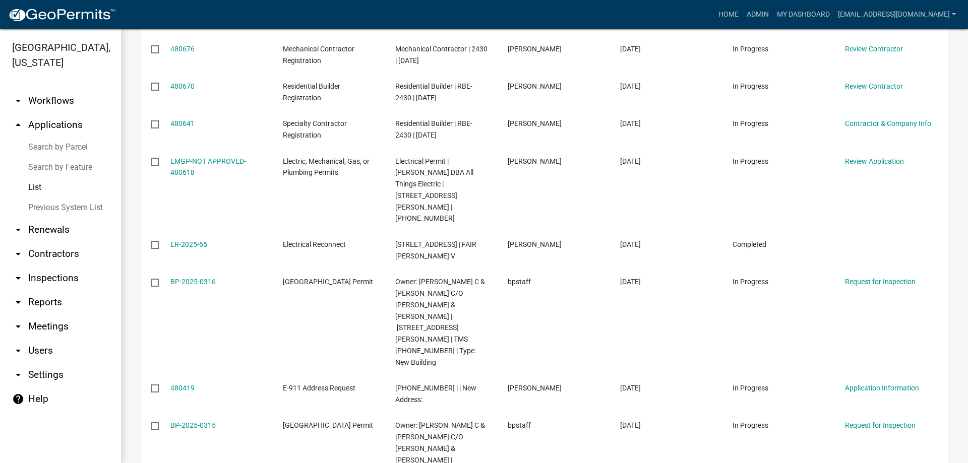
scroll to position [2067, 0]
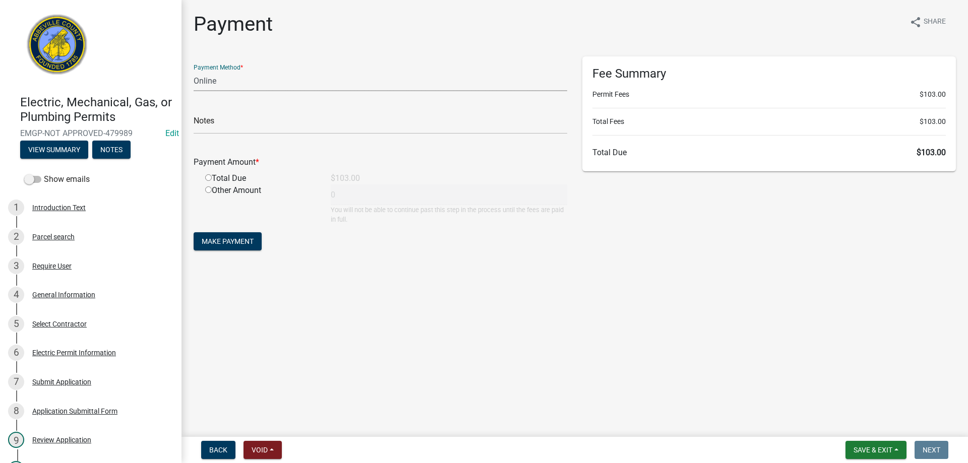
click at [210, 83] on select "Credit Card POS Check Cash Online" at bounding box center [381, 81] width 374 height 21
select select "1: 0"
click at [194, 71] on select "Credit Card POS Check Cash Online" at bounding box center [381, 81] width 374 height 21
click at [214, 126] on input "text" at bounding box center [381, 123] width 374 height 21
type input "2121"
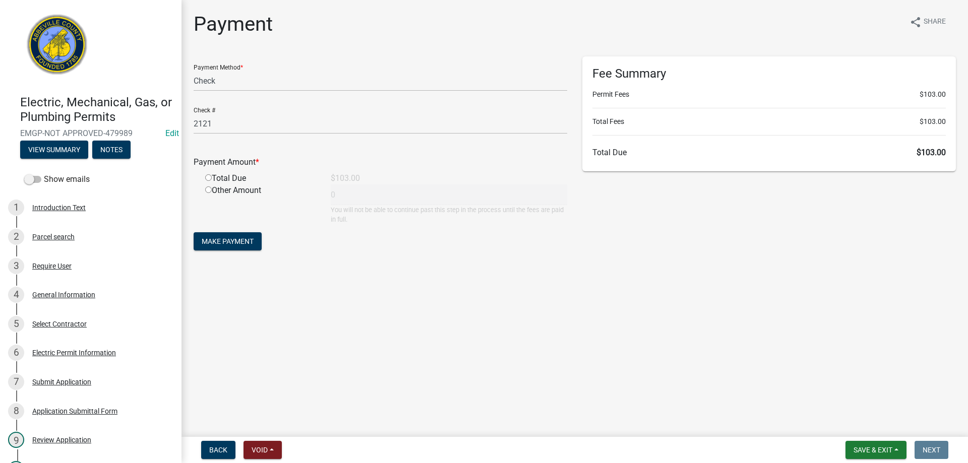
click at [204, 174] on div "Total Due" at bounding box center [261, 178] width 126 height 12
click at [207, 179] on input "radio" at bounding box center [208, 177] width 7 height 7
radio input "true"
type input "103"
click at [221, 236] on button "Make Payment" at bounding box center [228, 241] width 68 height 18
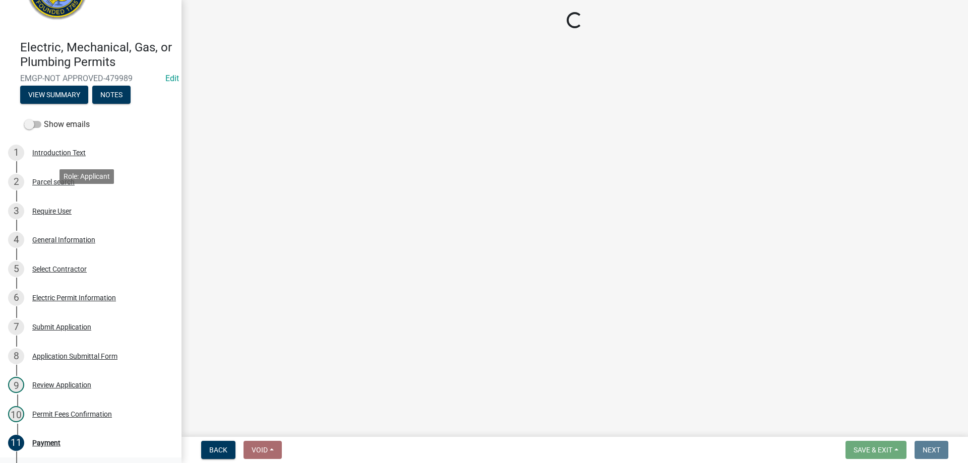
scroll to position [151, 0]
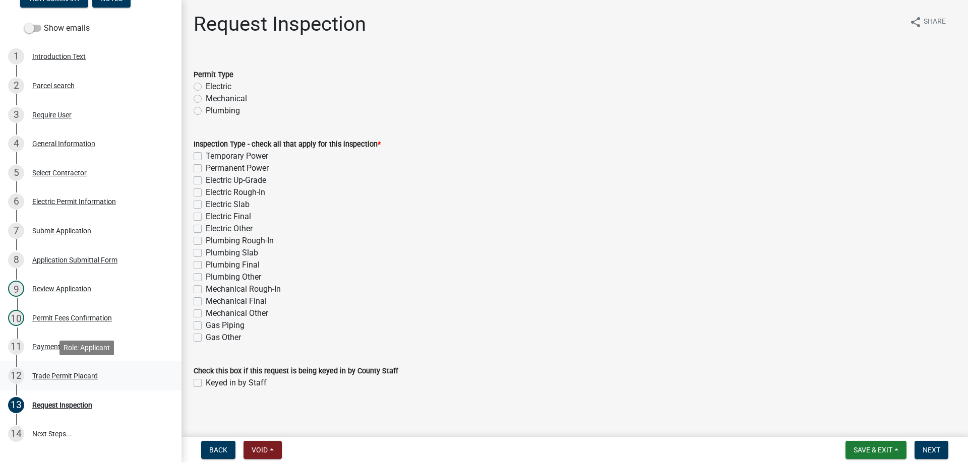
click at [45, 373] on div "Trade Permit Placard" at bounding box center [65, 376] width 66 height 7
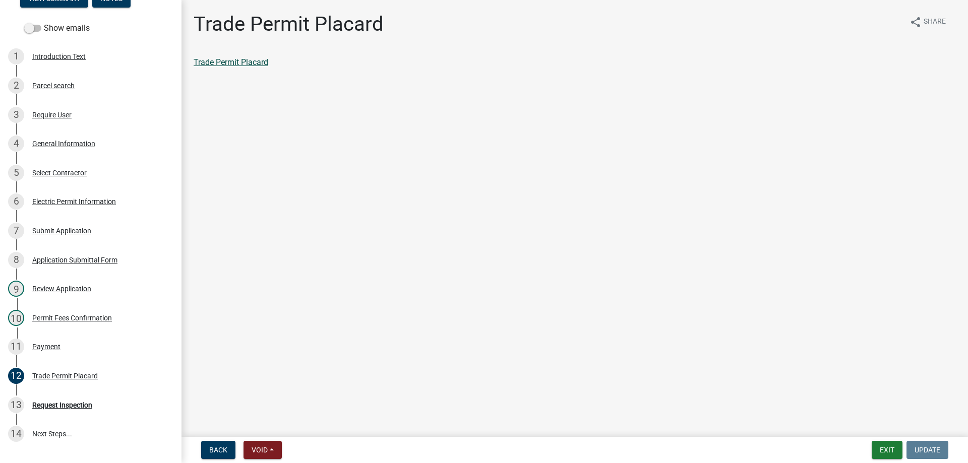
click at [249, 62] on link "Trade Permit Placard" at bounding box center [231, 62] width 75 height 10
click at [51, 345] on div "Payment" at bounding box center [46, 346] width 28 height 7
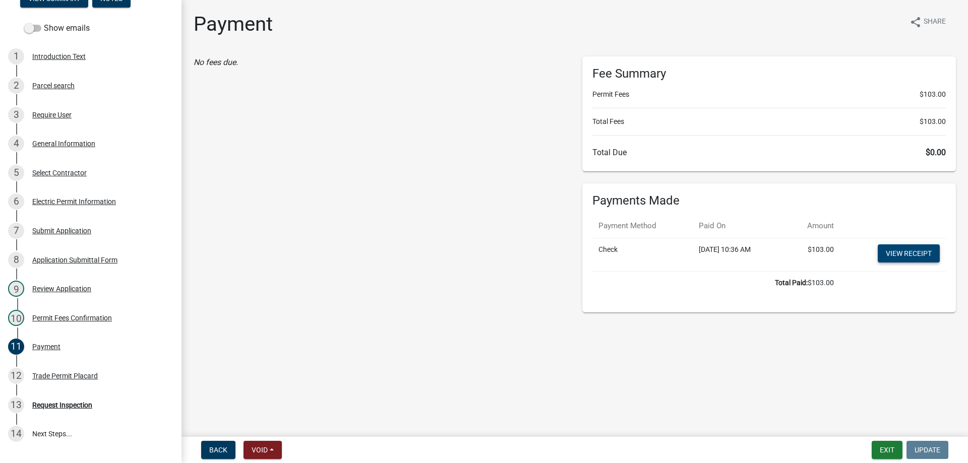
click at [930, 250] on link "View receipt" at bounding box center [909, 253] width 62 height 18
drag, startPoint x: 874, startPoint y: 448, endPoint x: 13, endPoint y: 0, distance: 970.7
click at [16, 8] on wm-app "Electric, Mechanical, Gas, or Plumbing Permits EMGP-NOT APPROVED-479989 Edit Vi…" at bounding box center [484, 231] width 968 height 463
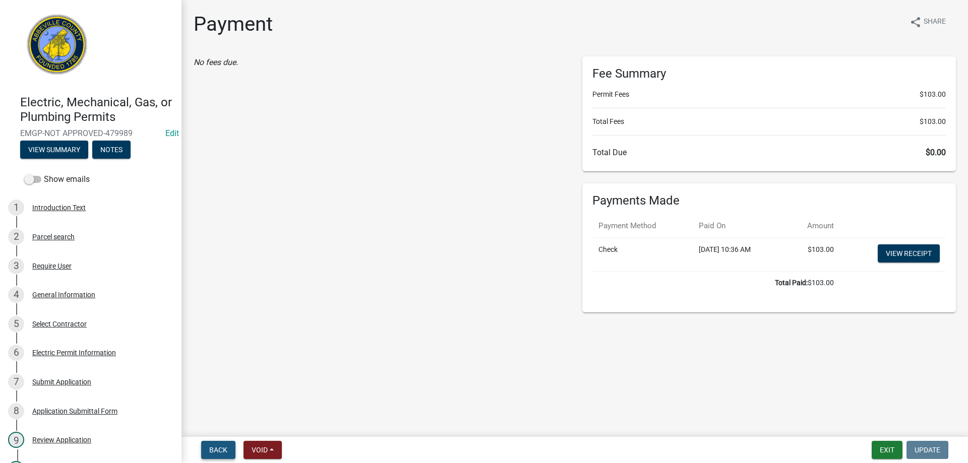
click at [220, 446] on span "Back" at bounding box center [218, 450] width 18 height 8
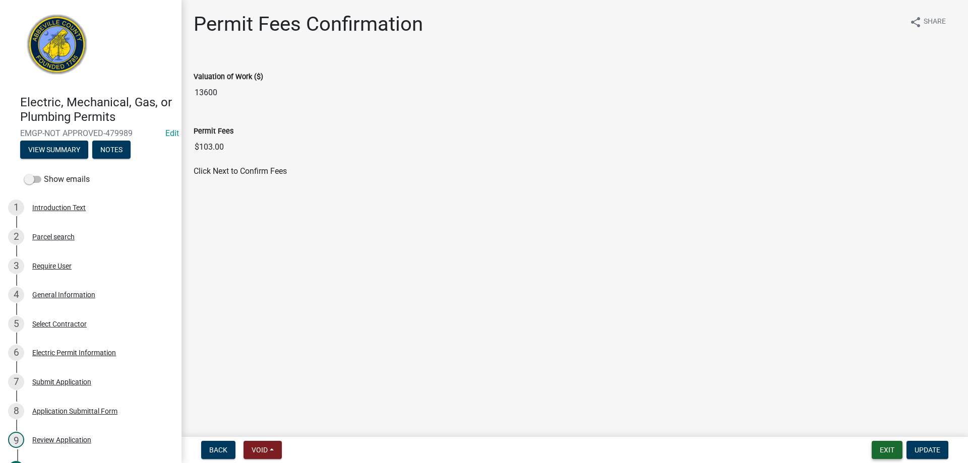
click at [889, 447] on button "Exit" at bounding box center [887, 450] width 31 height 18
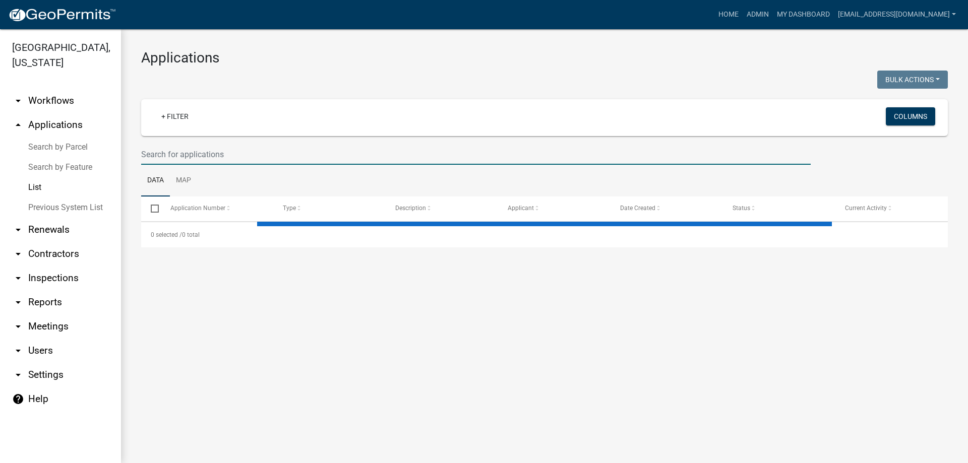
click at [224, 155] on input "text" at bounding box center [475, 154] width 669 height 21
select select "3: 100"
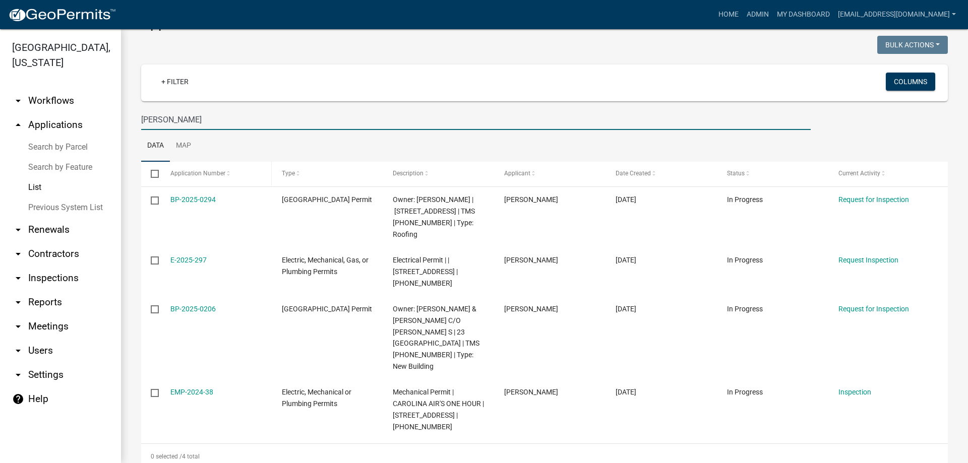
scroll to position [49, 0]
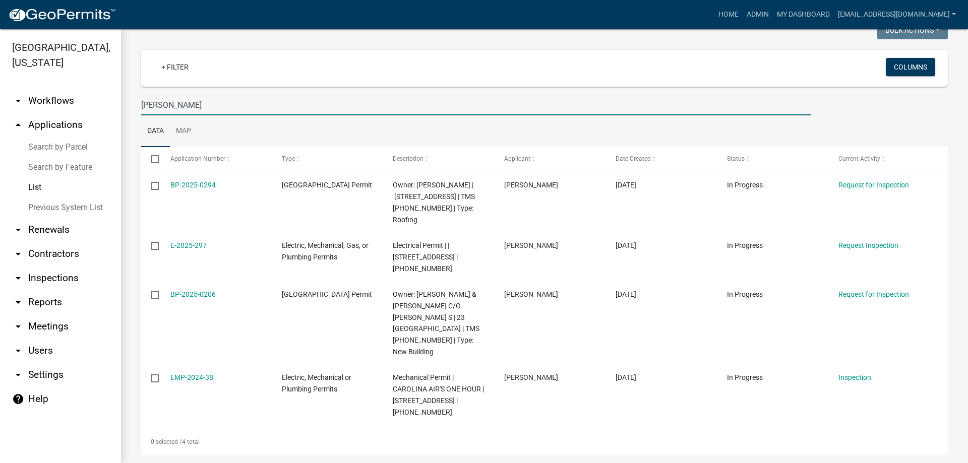
drag, startPoint x: 202, startPoint y: 102, endPoint x: 39, endPoint y: 101, distance: 162.8
click at [39, 101] on div "Abbeville County, South Carolina arrow_drop_down Workflows List arrow_drop_up A…" at bounding box center [484, 246] width 968 height 434
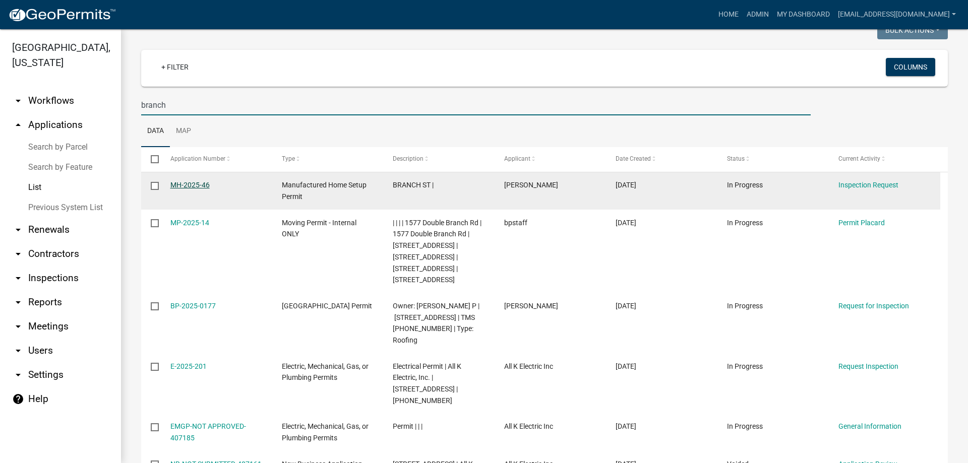
type input "branch"
click at [186, 185] on link "MH-2025-46" at bounding box center [189, 185] width 39 height 8
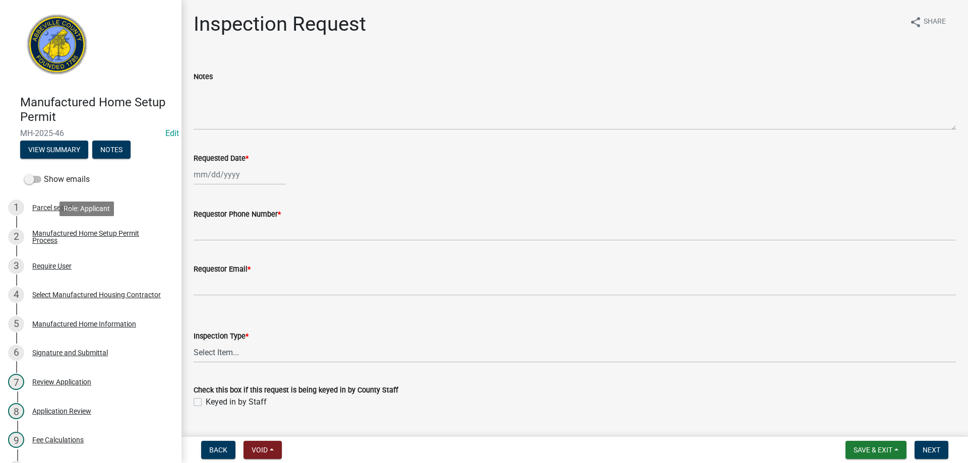
click at [67, 235] on div "Manufactured Home Setup Permit Process" at bounding box center [98, 237] width 133 height 14
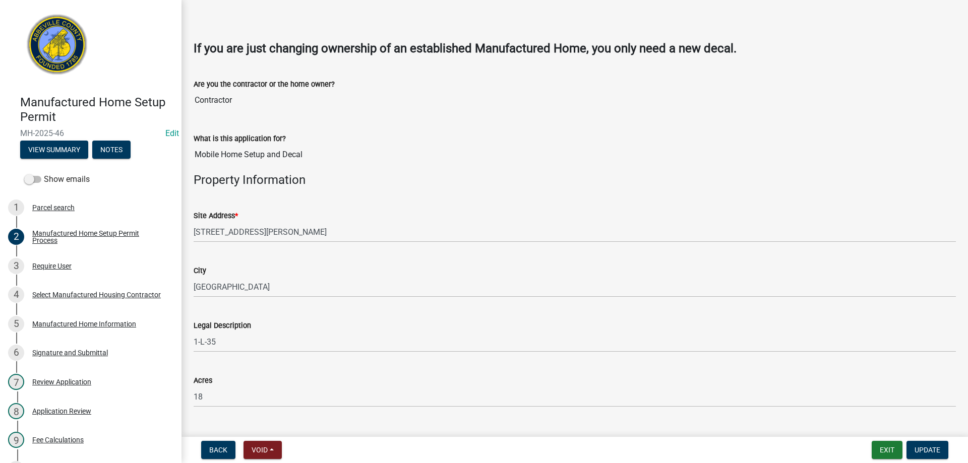
scroll to position [355, 0]
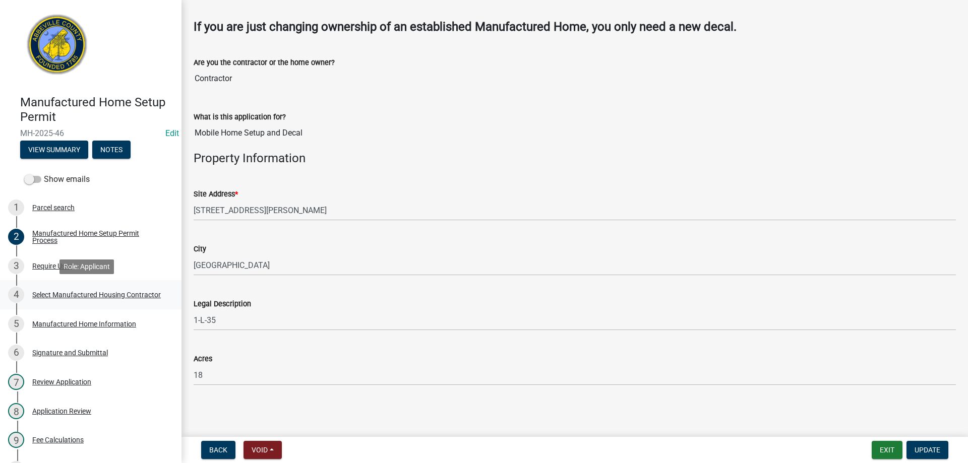
click at [75, 292] on div "Select Manufactured Housing Contractor" at bounding box center [96, 294] width 129 height 7
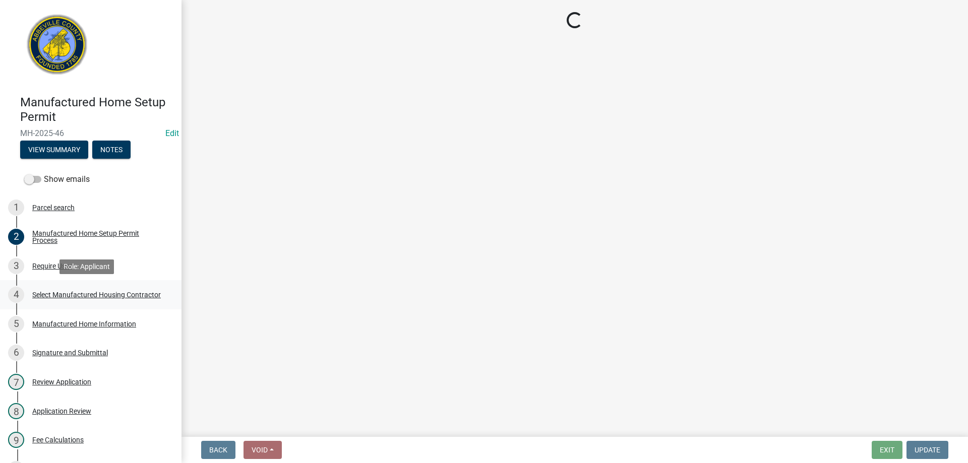
scroll to position [0, 0]
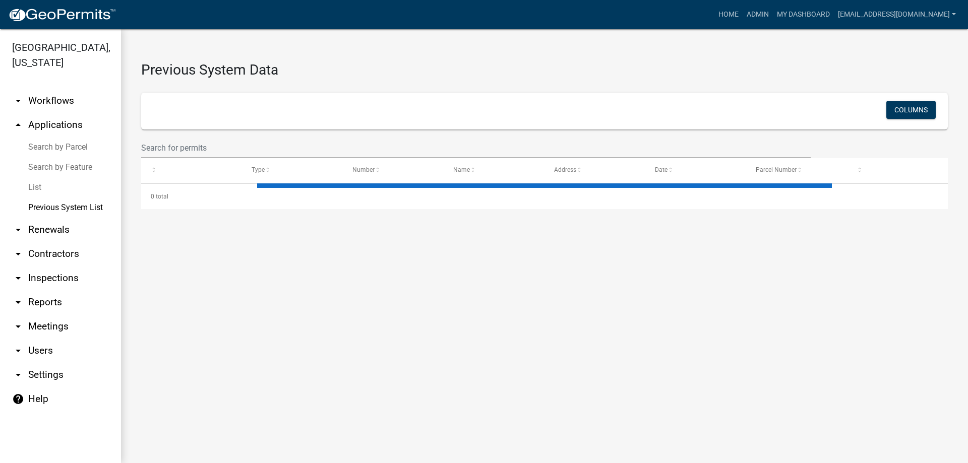
select select "1: 25"
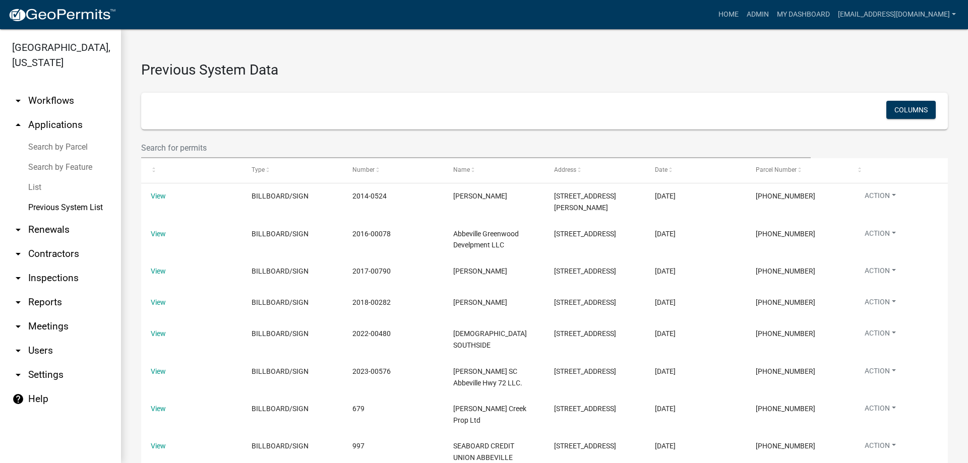
select select "1: 25"
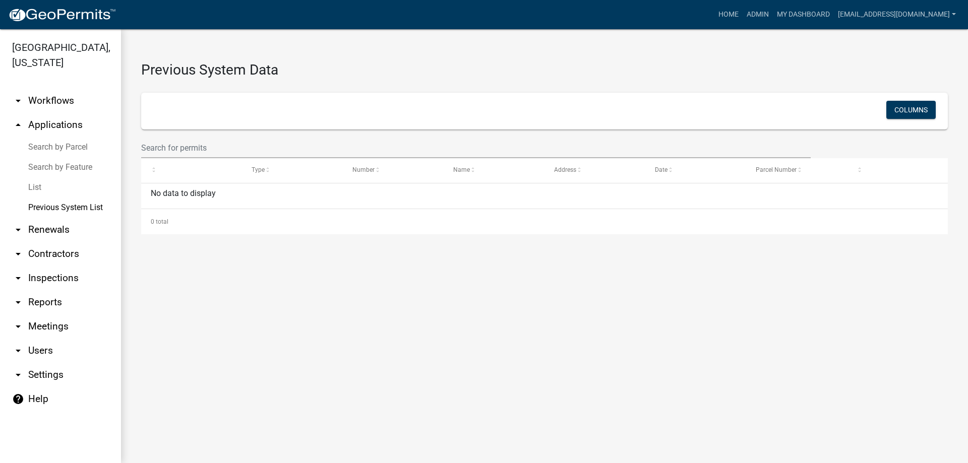
select select "1: 25"
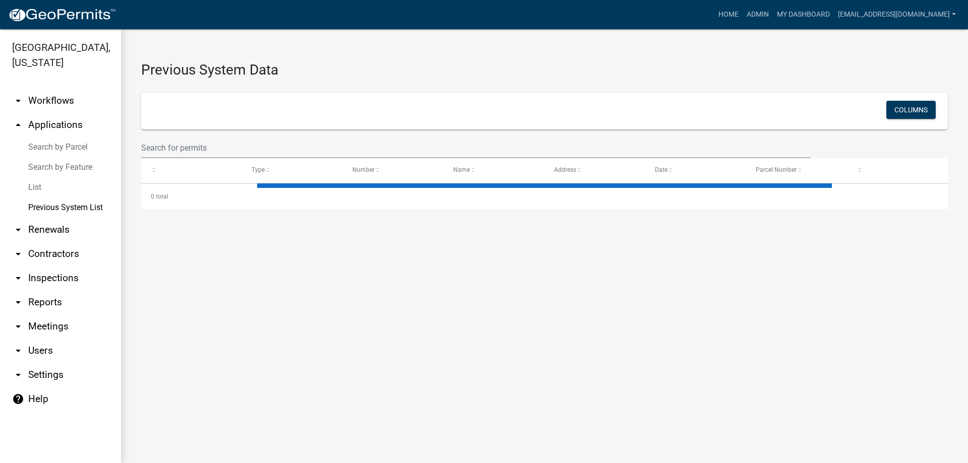
select select "1: 25"
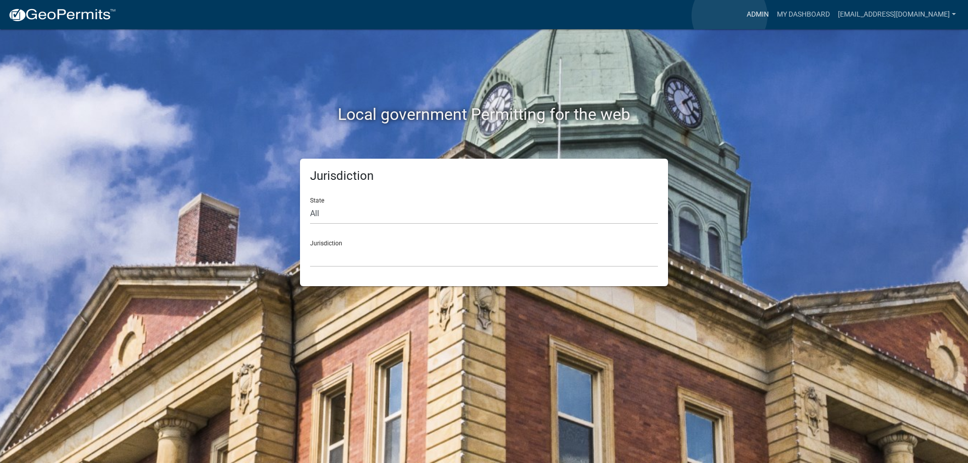
click at [743, 16] on link "Admin" at bounding box center [758, 14] width 30 height 19
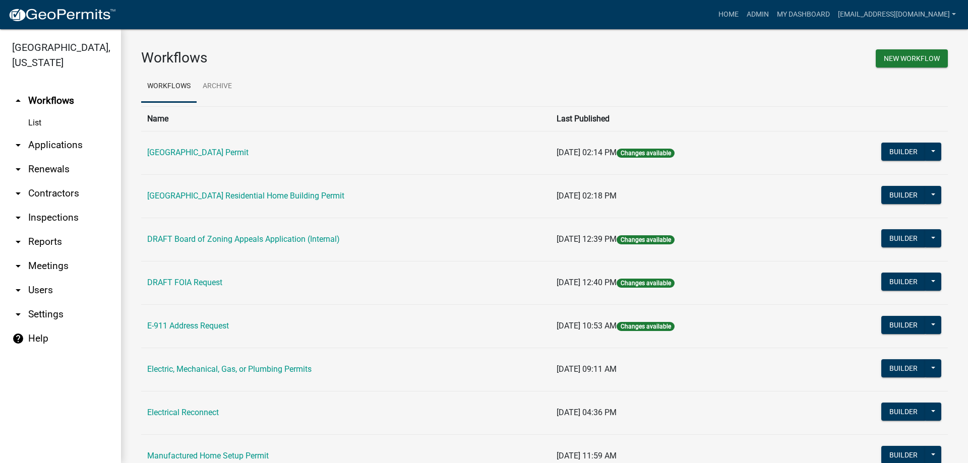
click at [62, 148] on link "arrow_drop_down Applications" at bounding box center [60, 145] width 121 height 24
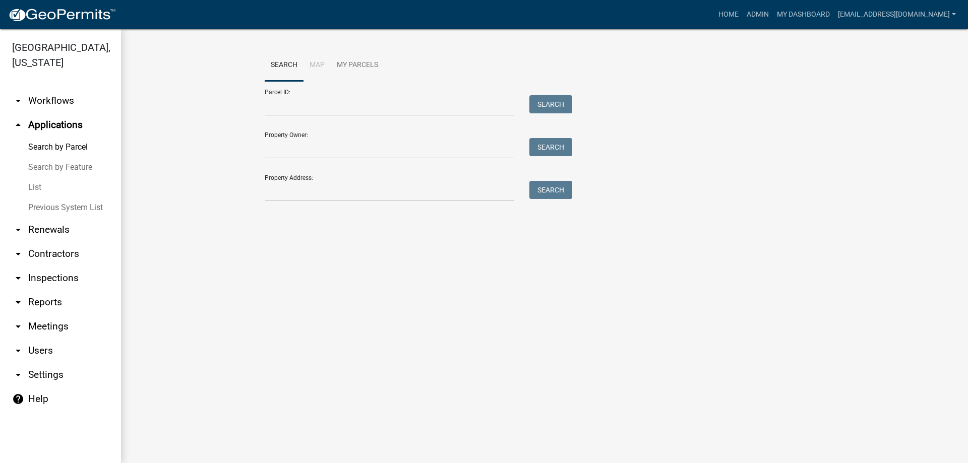
click at [45, 187] on link "List" at bounding box center [60, 187] width 121 height 20
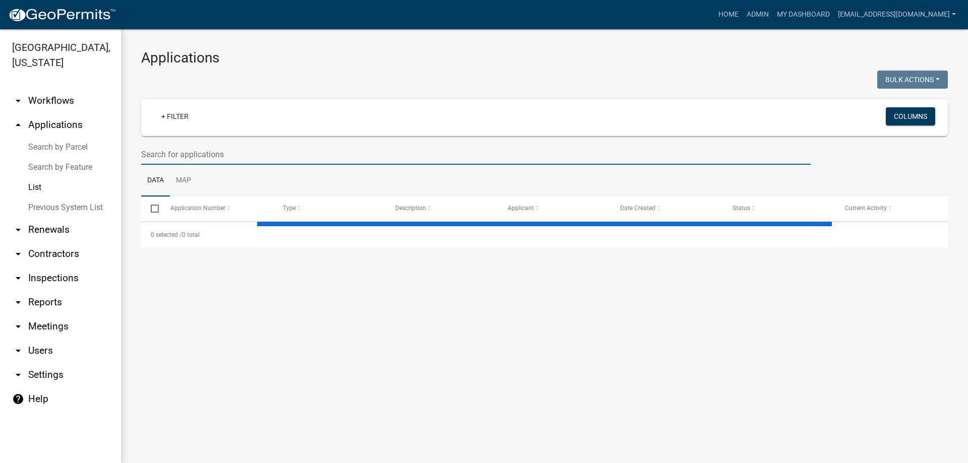
click at [244, 156] on input "text" at bounding box center [475, 154] width 669 height 21
type input "m"
select select "3: 100"
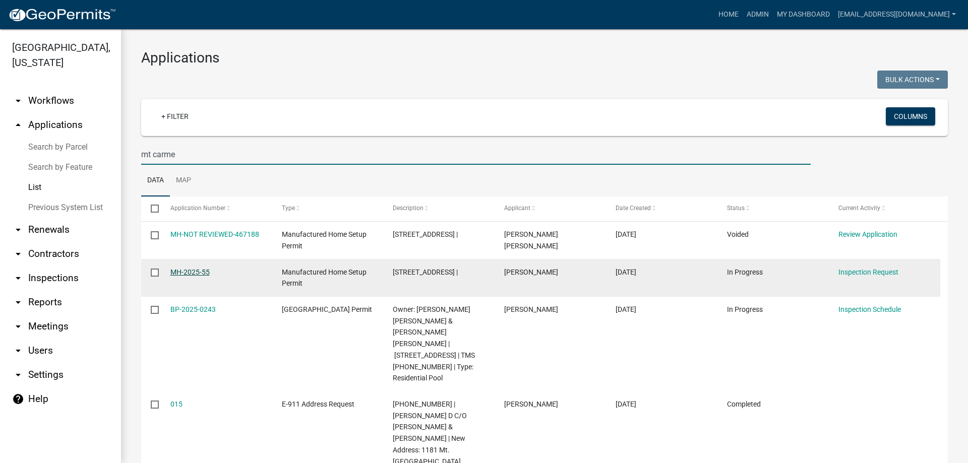
type input "mt carme"
click at [197, 276] on link "MH-2025-55" at bounding box center [189, 272] width 39 height 8
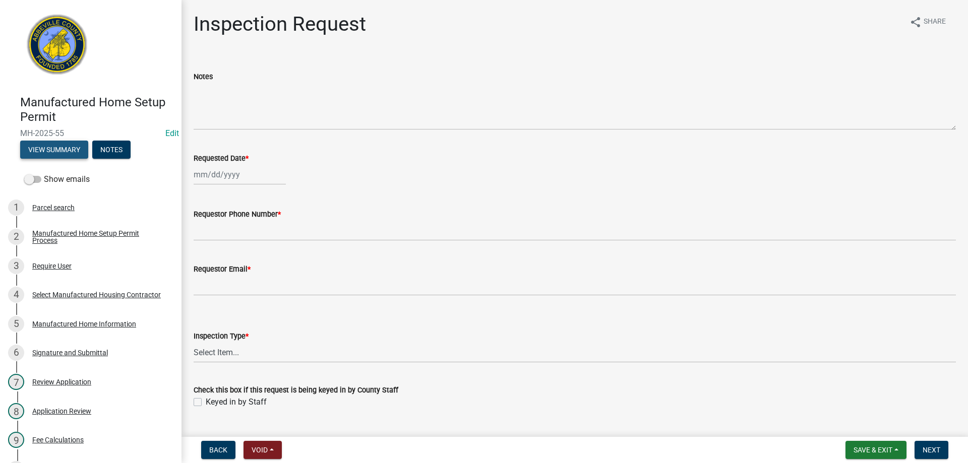
click at [41, 155] on button "View Summary" at bounding box center [54, 150] width 68 height 18
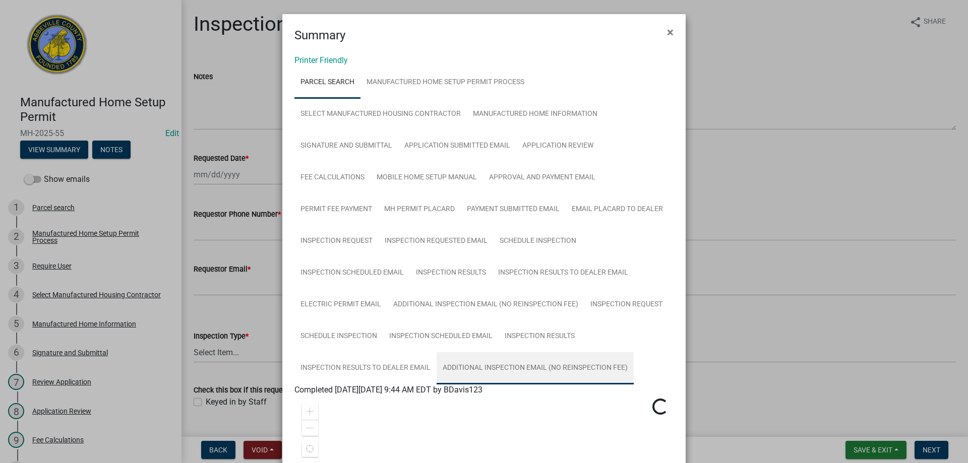
click at [464, 366] on link "Additional Inspection Email (No Reinspection Fee)" at bounding box center [535, 368] width 197 height 32
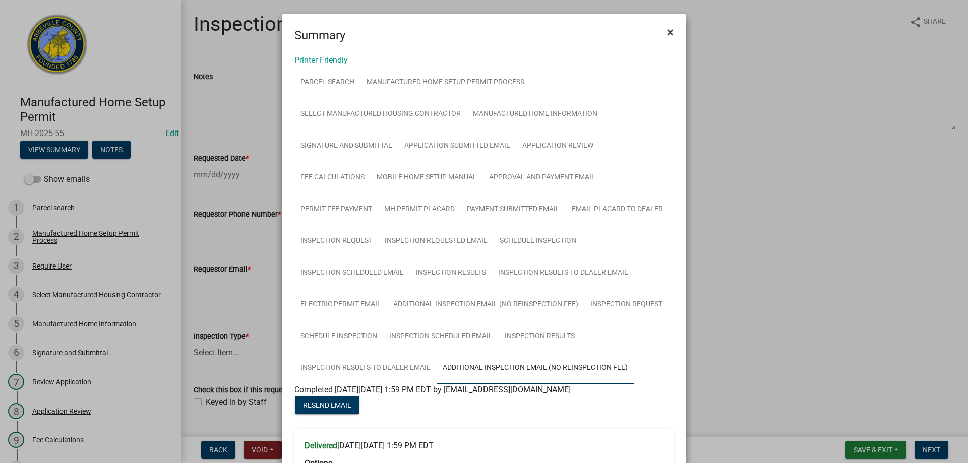
click at [667, 32] on span "×" at bounding box center [670, 32] width 7 height 14
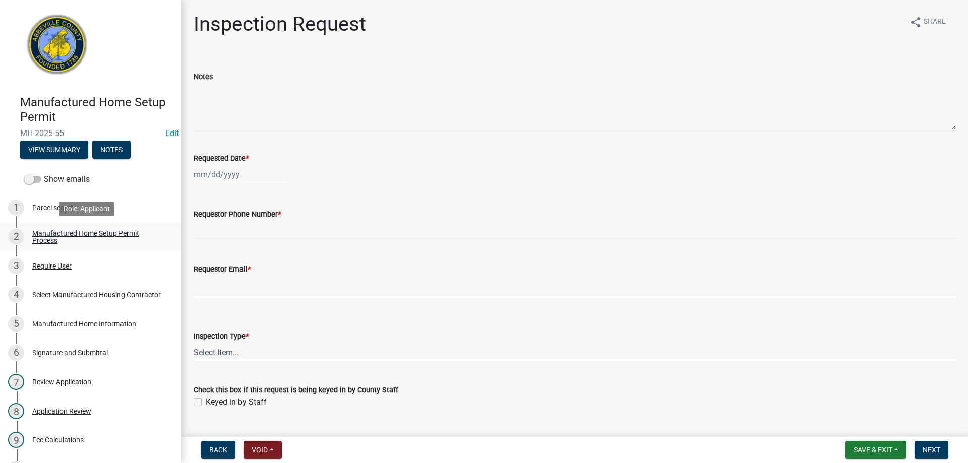
click at [58, 230] on div "Manufactured Home Setup Permit Process" at bounding box center [98, 237] width 133 height 14
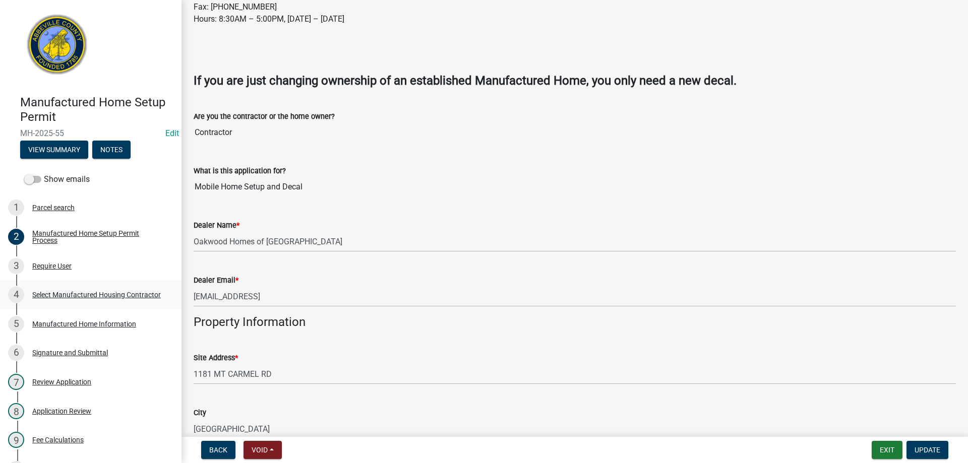
scroll to position [302, 0]
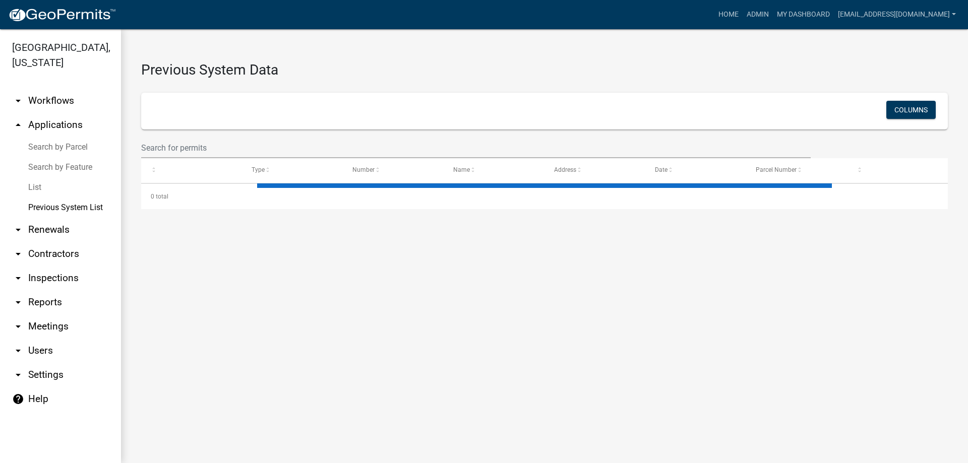
select select "1: 25"
